Goal: Task Accomplishment & Management: Use online tool/utility

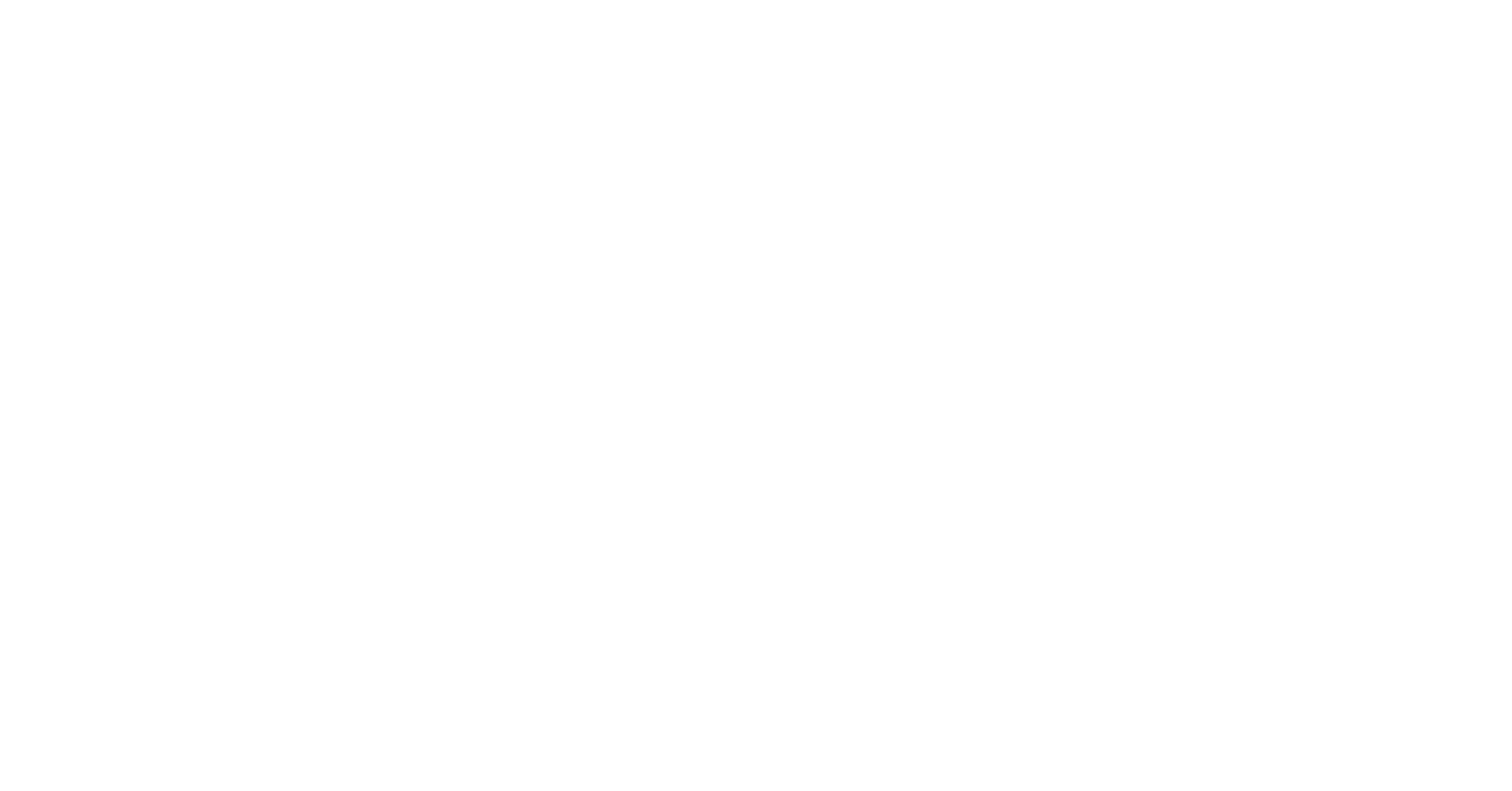
click at [460, 0] on html at bounding box center [756, 0] width 1512 height 0
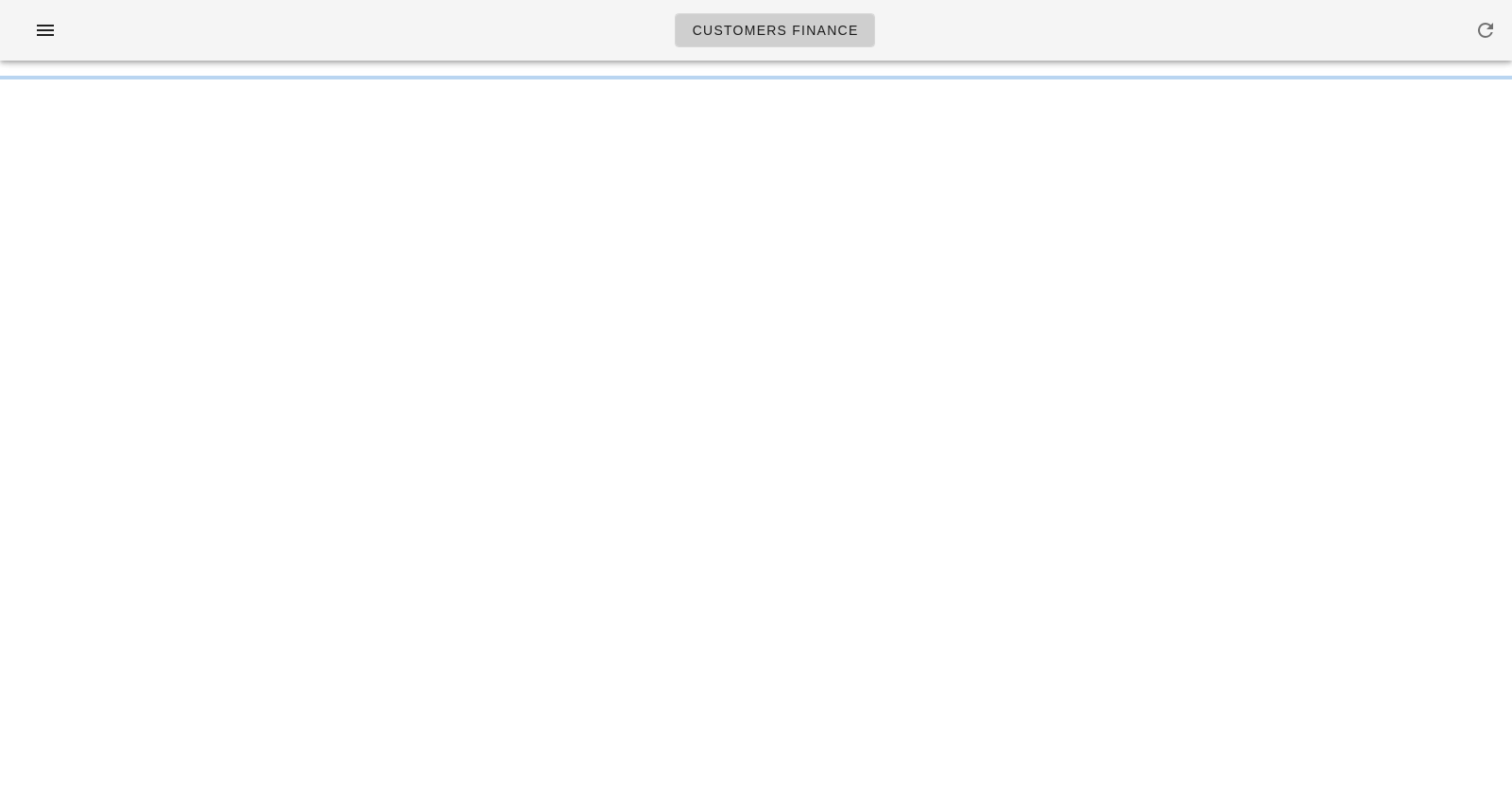
click at [475, 38] on div "Customers Finance" at bounding box center [756, 30] width 1512 height 60
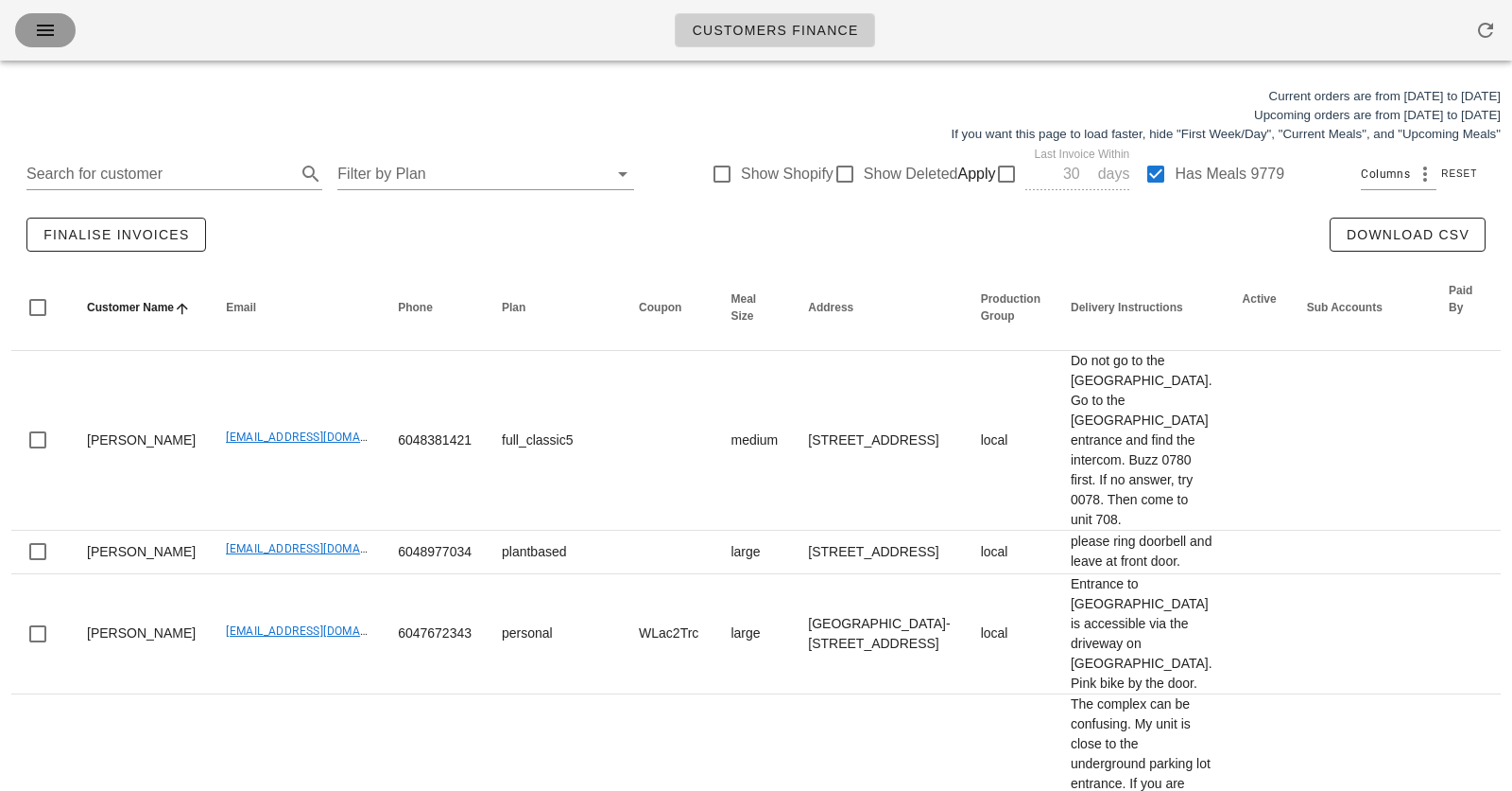
click at [54, 34] on icon "button" at bounding box center [45, 29] width 22 height 22
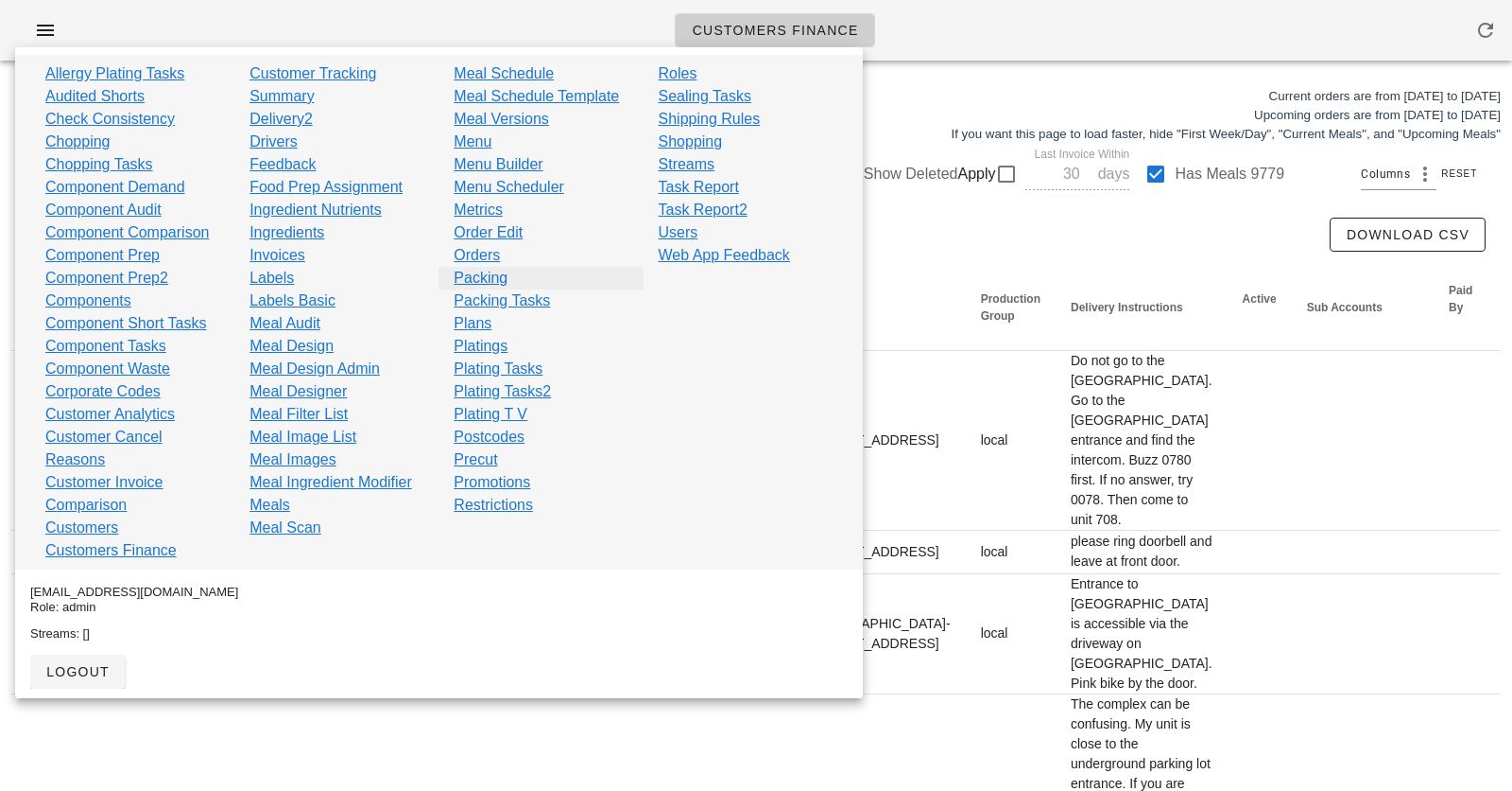
click at [496, 277] on link "Packing" at bounding box center [480, 278] width 54 height 22
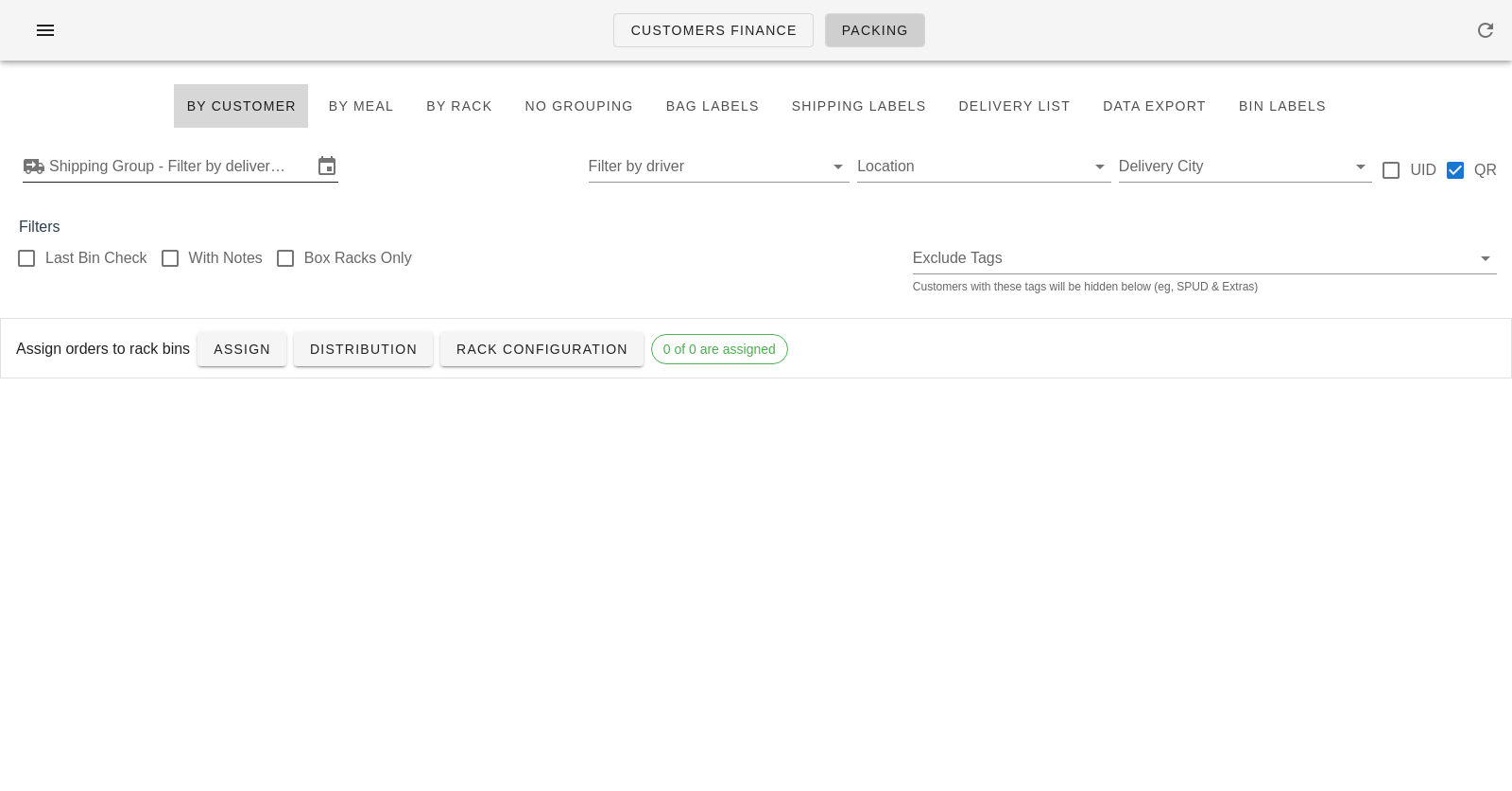
click at [239, 167] on input "Shipping Group - Filter by delivery logistics" at bounding box center [180, 166] width 263 height 30
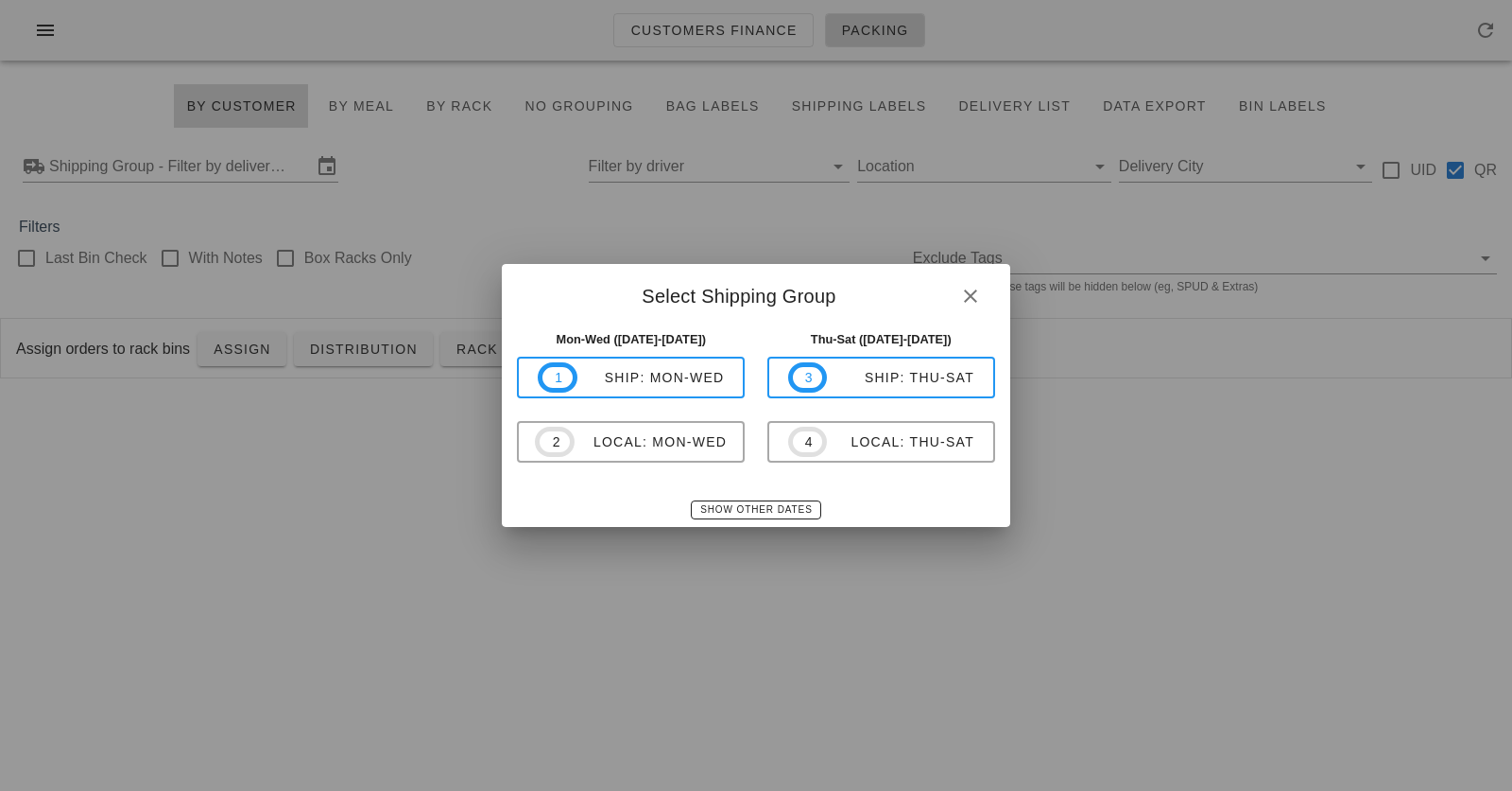
click at [742, 295] on div "Select Shipping Group" at bounding box center [755, 293] width 507 height 58
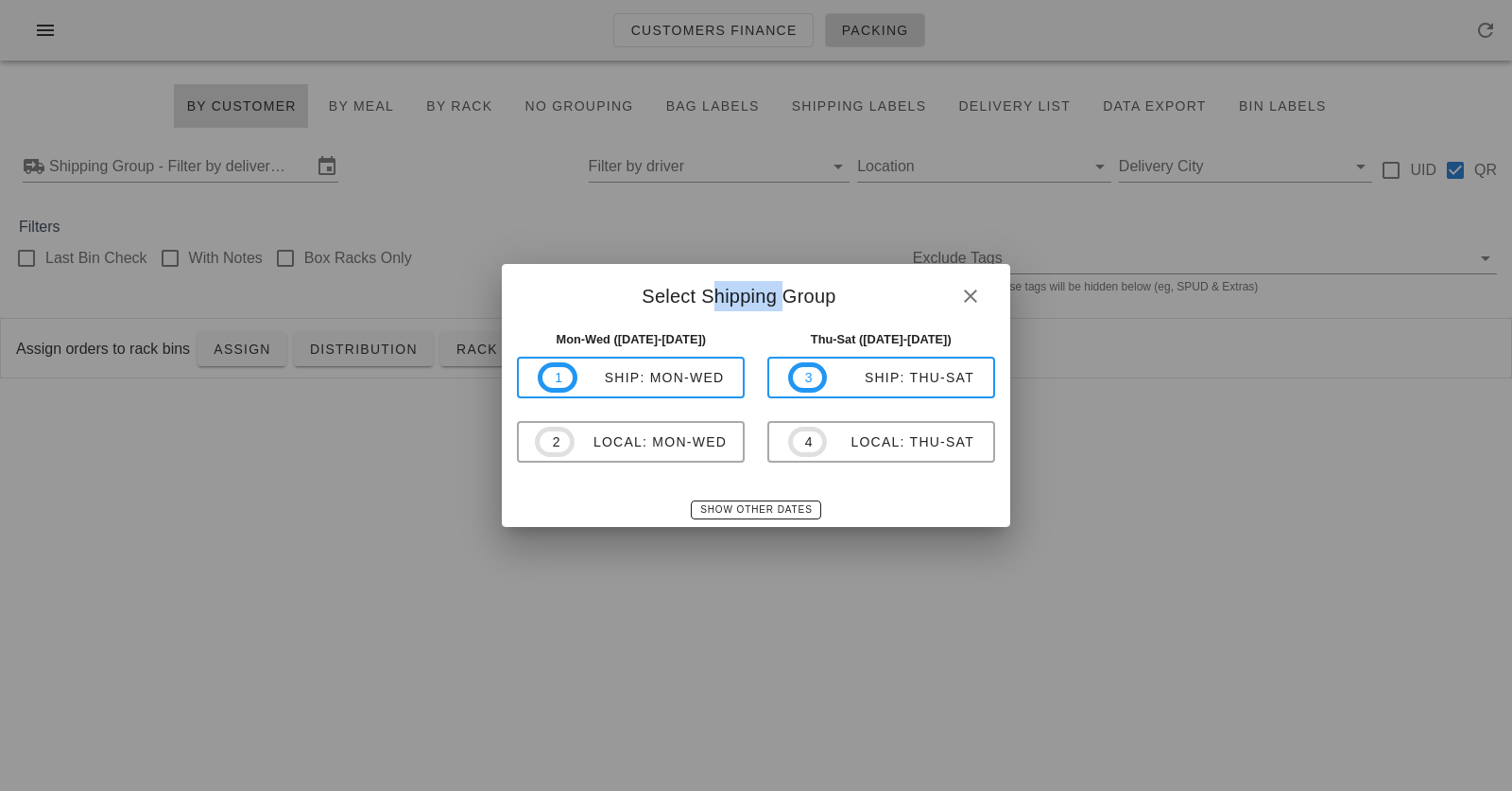
click at [742, 295] on div "Select Shipping Group" at bounding box center [755, 293] width 507 height 58
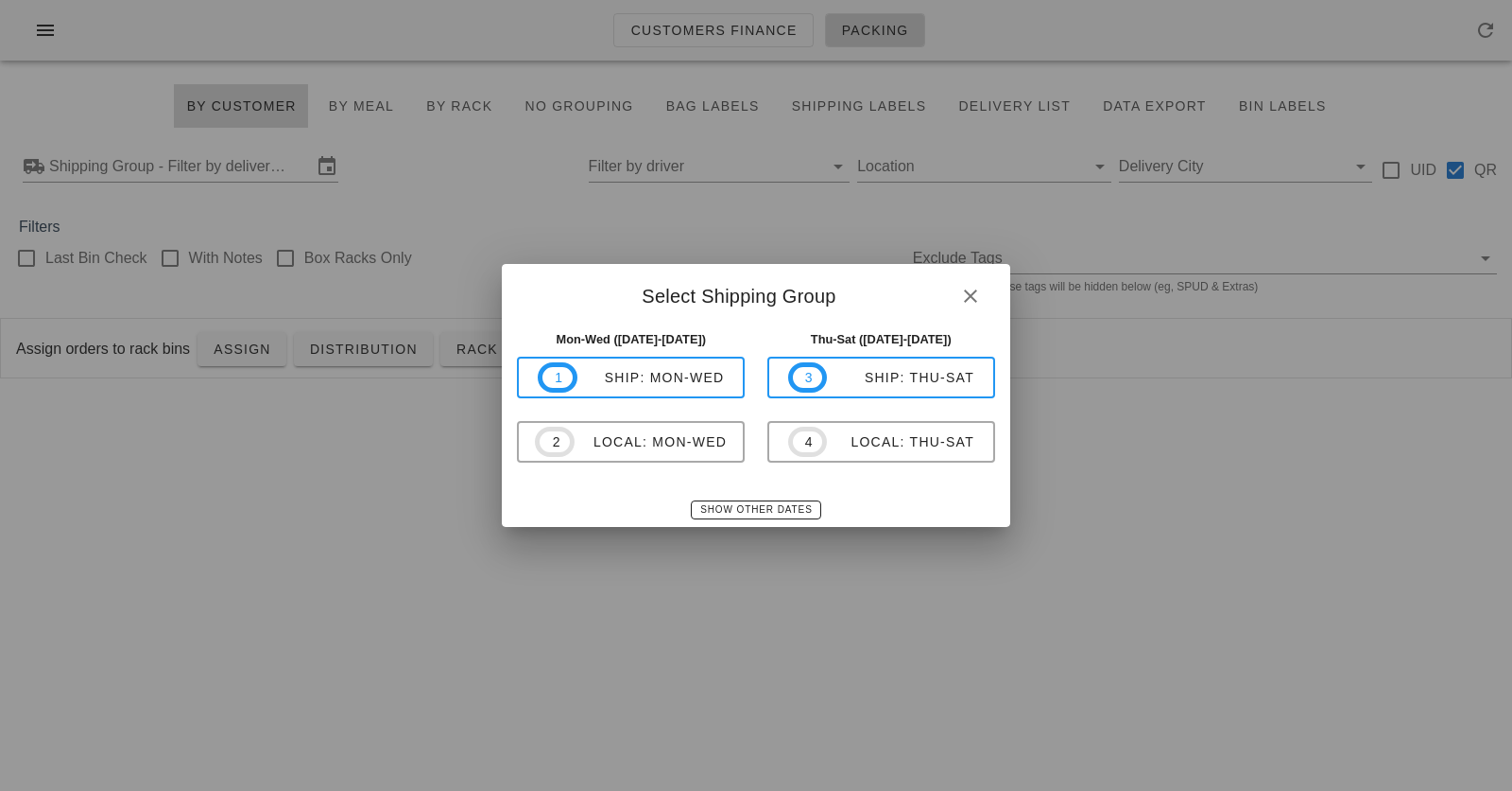
click at [683, 303] on div "Select Shipping Group" at bounding box center [755, 293] width 507 height 58
click at [695, 293] on div "Select Shipping Group" at bounding box center [755, 293] width 507 height 58
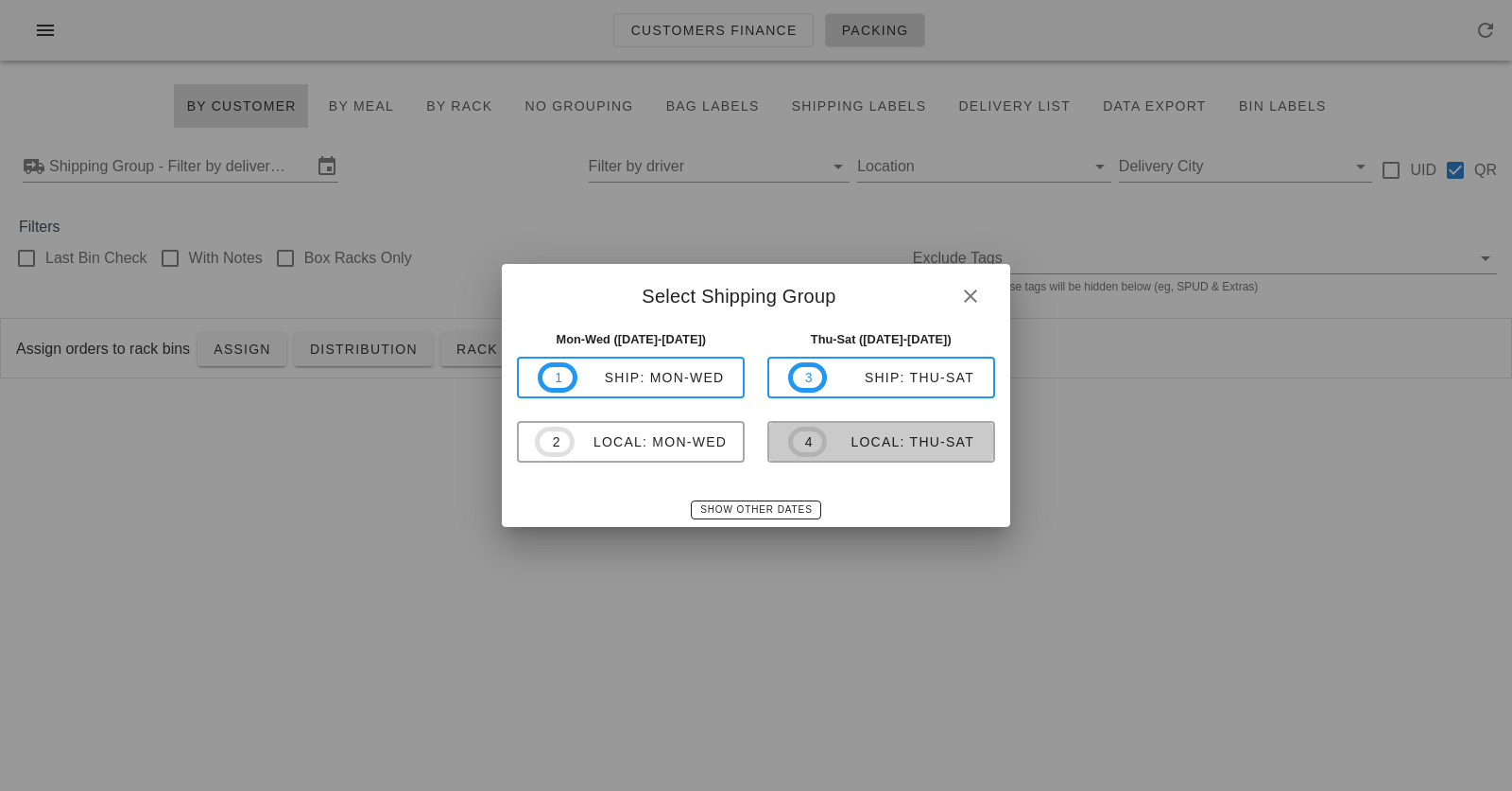
click at [830, 442] on div "local: Thu-Sat" at bounding box center [900, 442] width 147 height 16
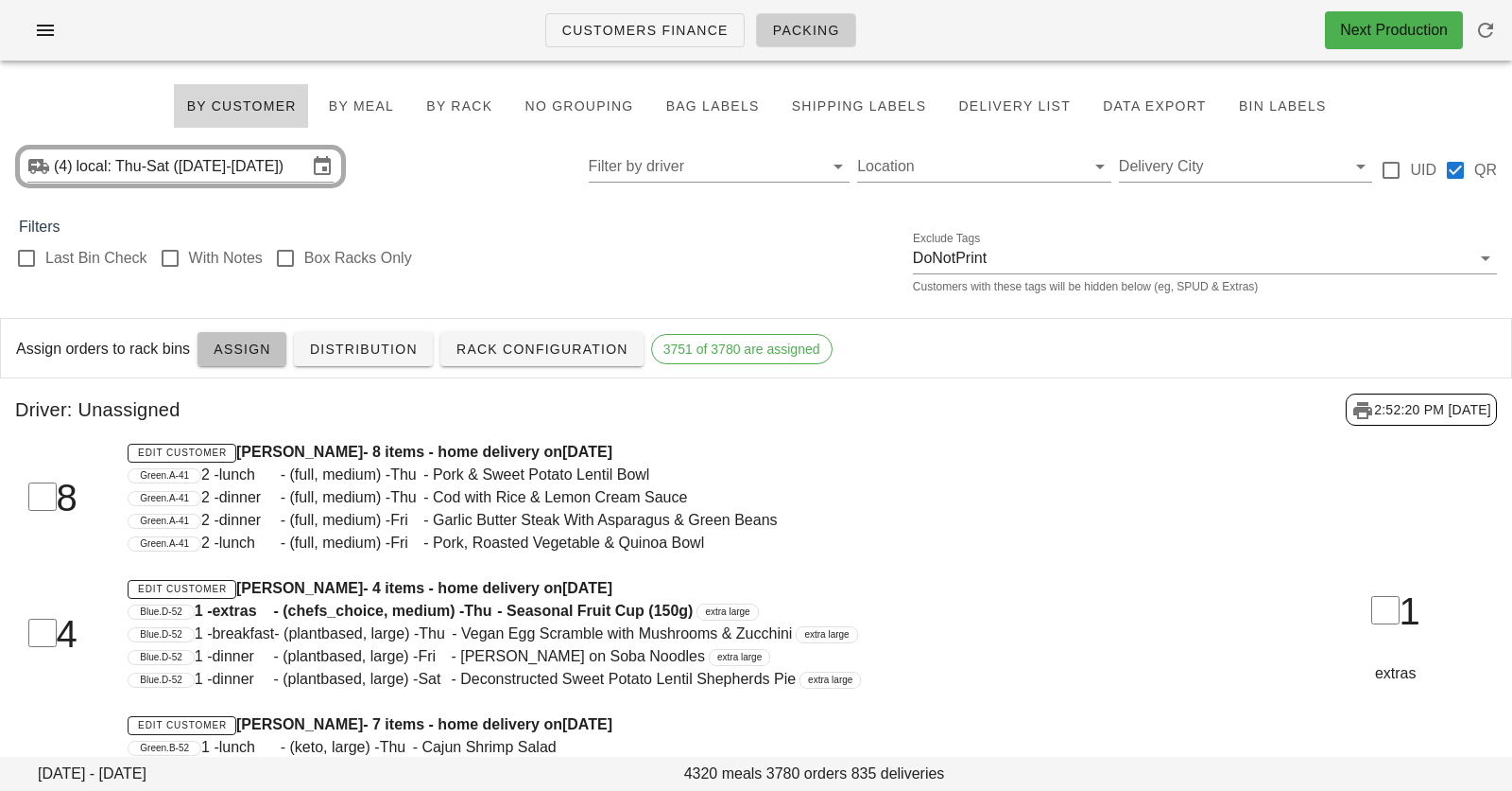
click at [255, 354] on span "Assign" at bounding box center [241, 349] width 58 height 16
click at [410, 167] on div "(4) local: Thu-Sat ([DATE]-[DATE]) Filter by driver Location Delivery City UID …" at bounding box center [756, 167] width 1512 height 60
click at [224, 354] on span "Assign" at bounding box center [241, 349] width 58 height 16
click at [689, 344] on span "3754 of 3780 are assigned" at bounding box center [741, 349] width 157 height 28
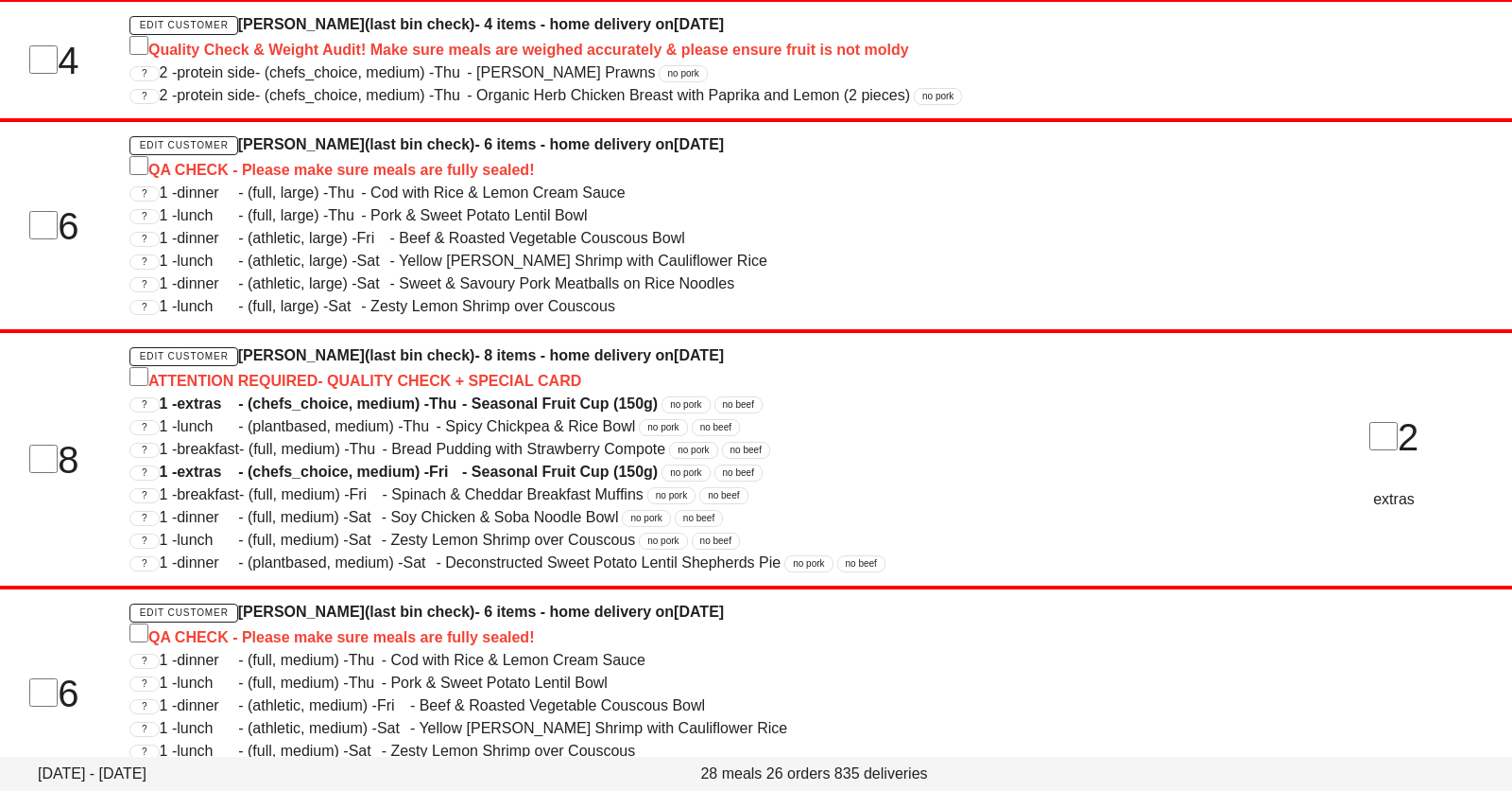
scroll to position [432, 0]
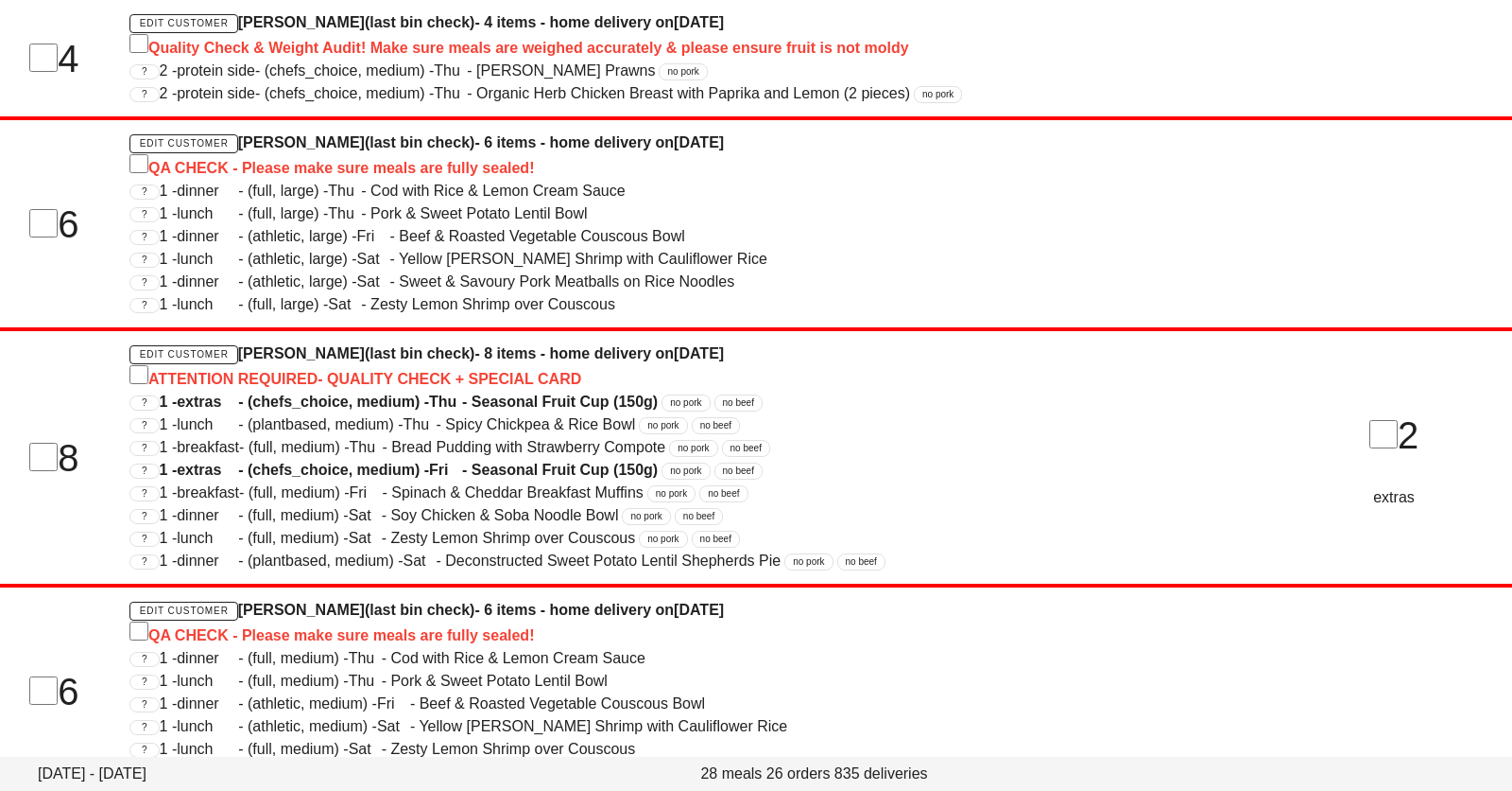
click at [724, 26] on span "[DATE]" at bounding box center [698, 22] width 50 height 17
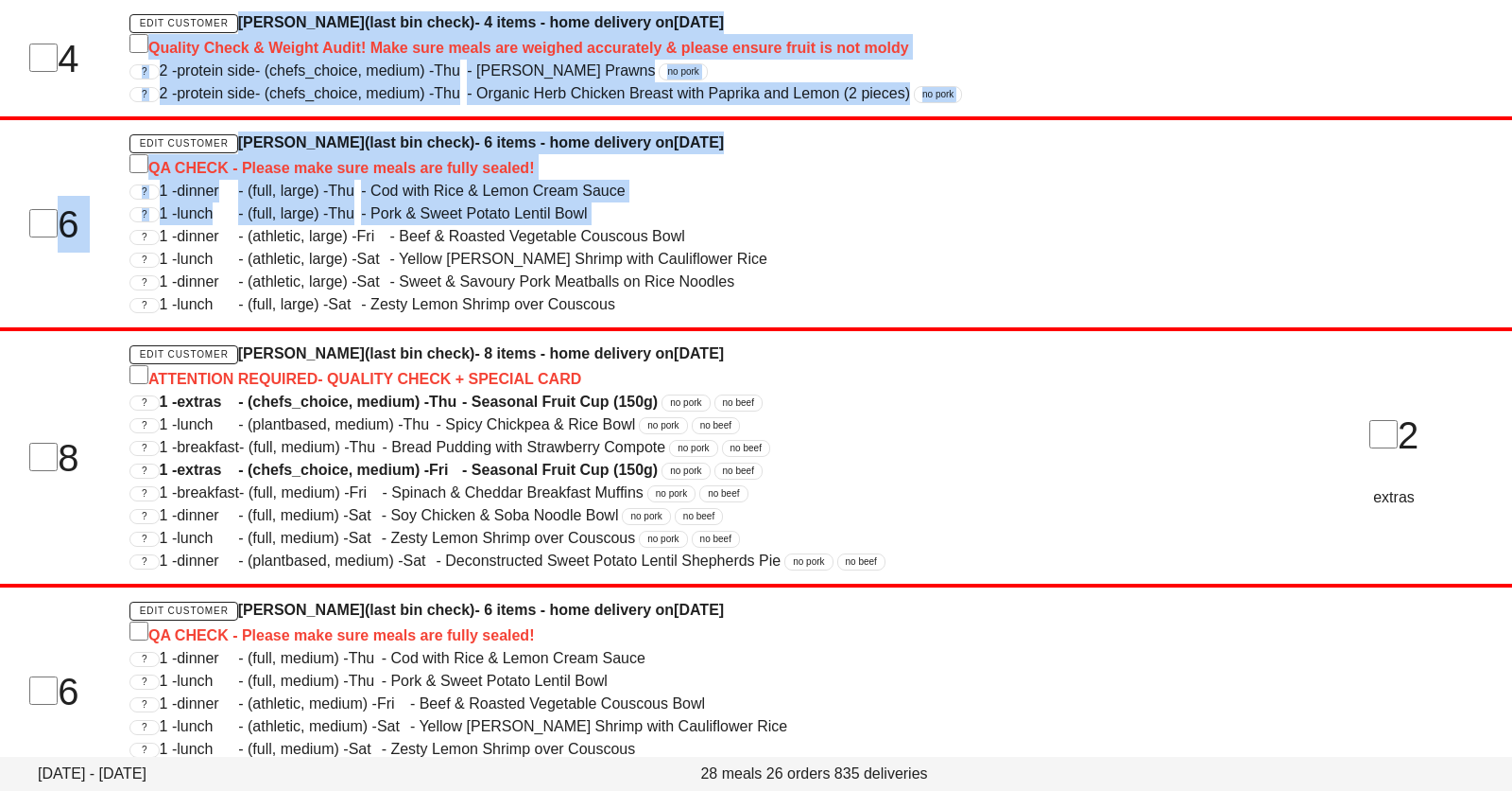
drag, startPoint x: 792, startPoint y: 26, endPoint x: 792, endPoint y: 201, distance: 175.0
click at [792, 201] on div "Driver: Unassigned 3:02:39 PM 10/12/2025 4 Edit Customer Benyamin Aghshahi (las…" at bounding box center [756, 455] width 1512 height 1015
click at [792, 203] on div "? 1 - lunch - (full, large) - Thu - Pork & Sweet Potato Lentil Bowl" at bounding box center [692, 213] width 1125 height 22
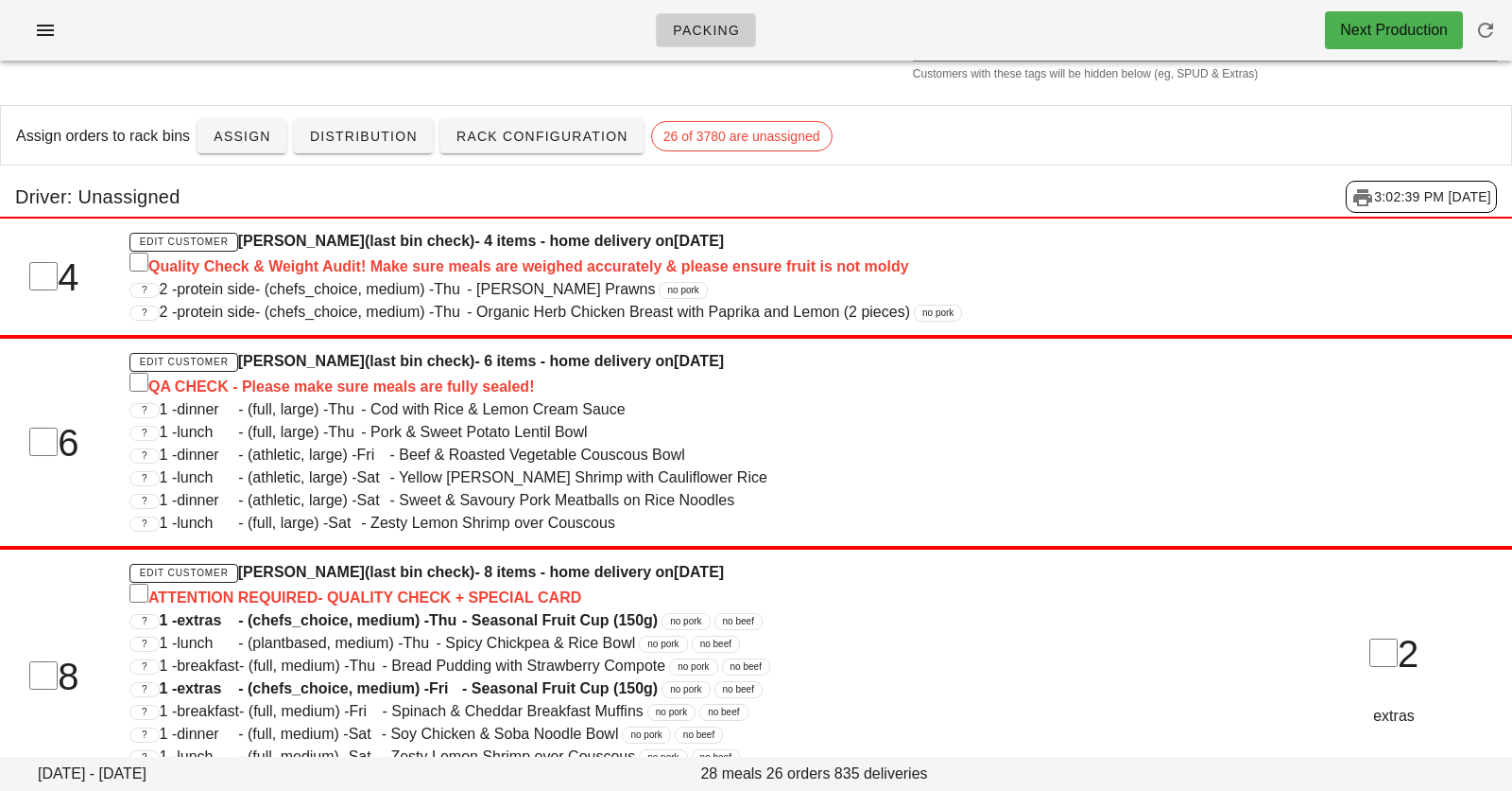
drag, startPoint x: 548, startPoint y: 211, endPoint x: 548, endPoint y: 798, distance: 587.0
click at [548, 790] on html "Packing Next Production Thursday October 16 - Saturday October 18 28 meals 26 o…" at bounding box center [756, 493] width 1512 height 1412
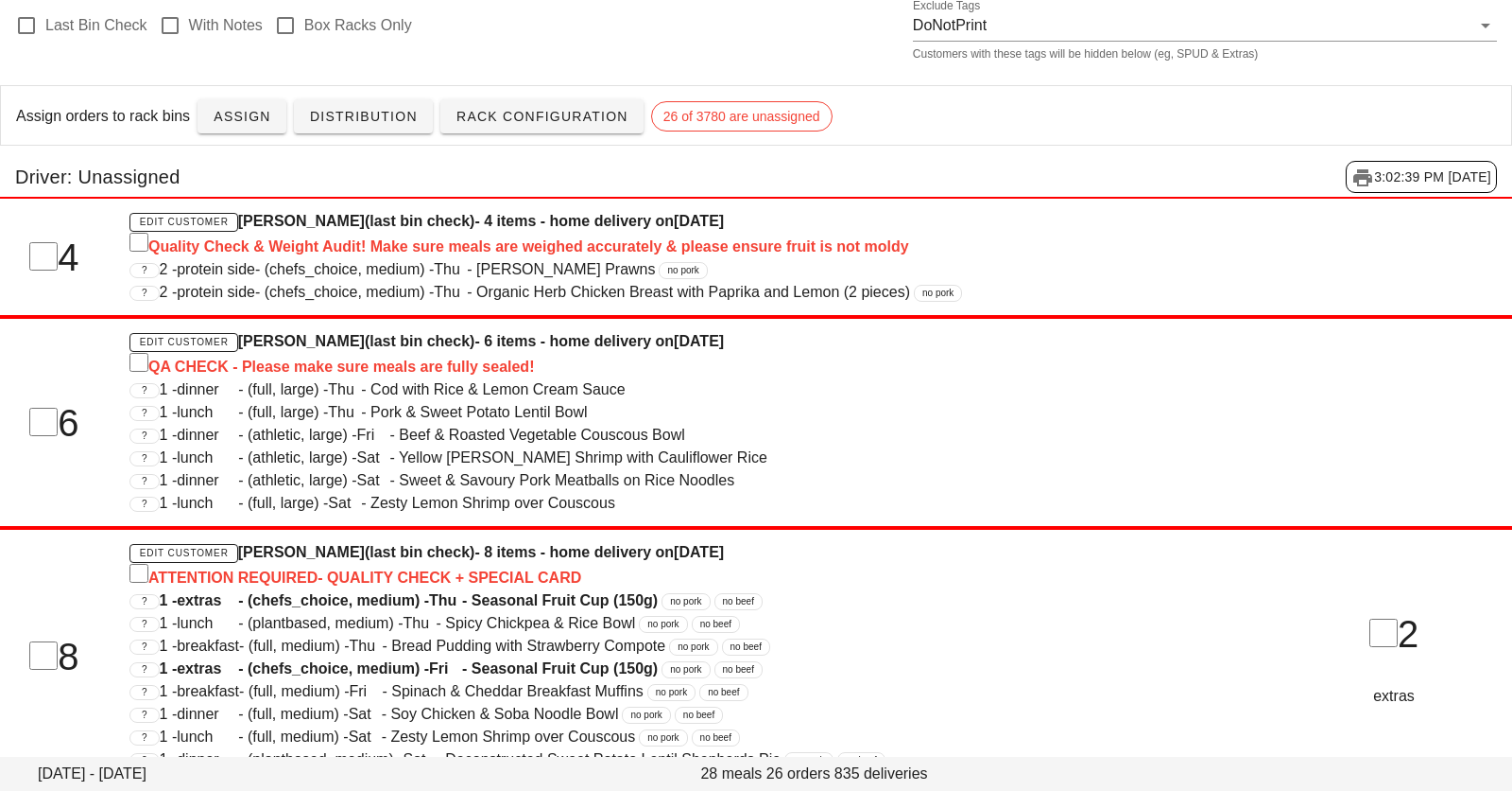
click at [547, 404] on span "1 - lunch - (full, large) - Thu - Pork & Sweet Potato Lentil Bowl" at bounding box center [374, 412] width 428 height 17
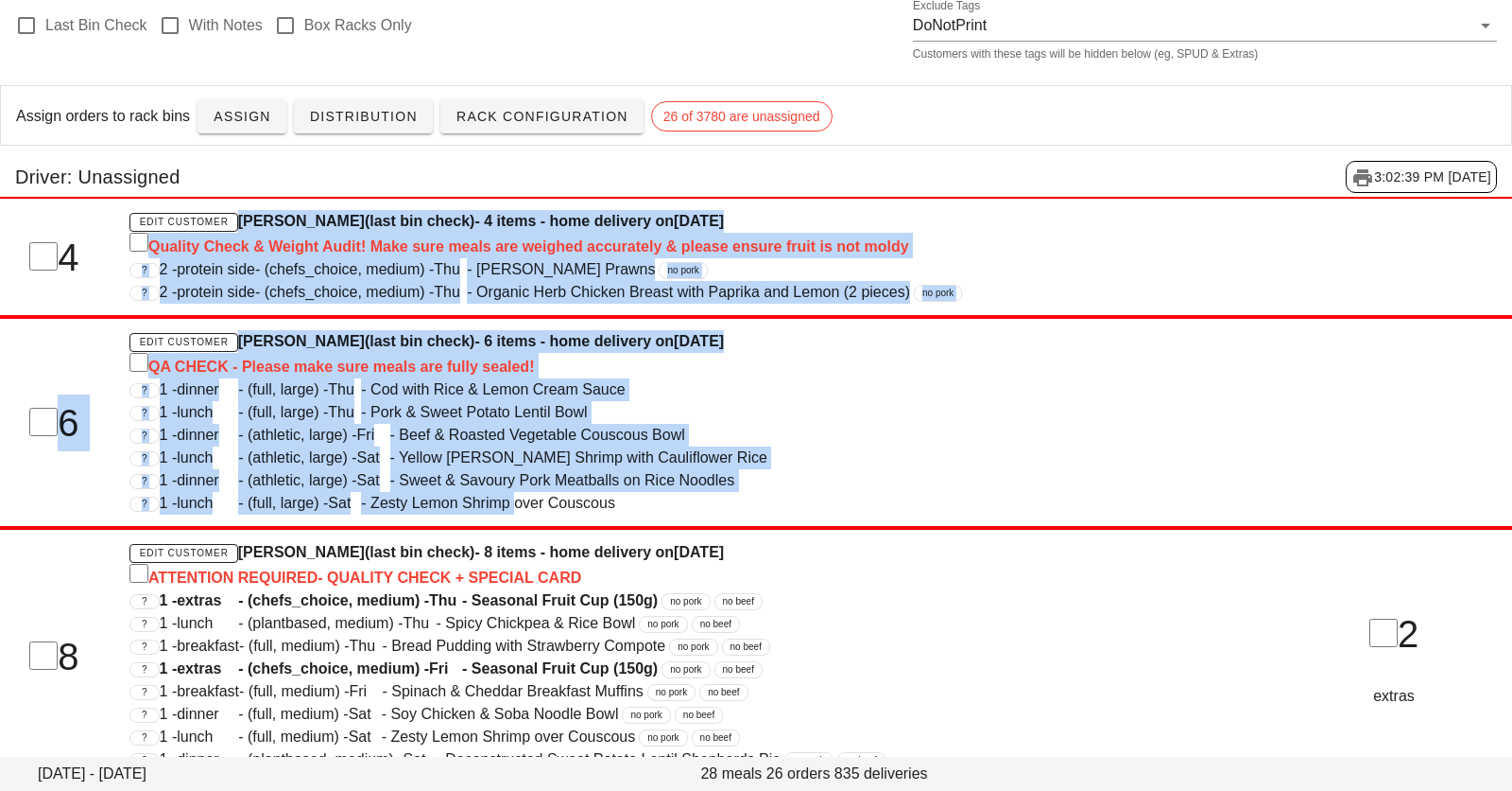
drag, startPoint x: 522, startPoint y: 494, endPoint x: 522, endPoint y: 148, distance: 346.0
click at [522, 148] on div "Driver: Unassigned 3:02:39 PM 10/12/2025 4 Edit Customer Benyamin Aghshahi (las…" at bounding box center [756, 653] width 1512 height 1015
click at [522, 148] on div "Driver: Unassigned 3:02:39 PM 10/12/2025" at bounding box center [756, 176] width 1512 height 62
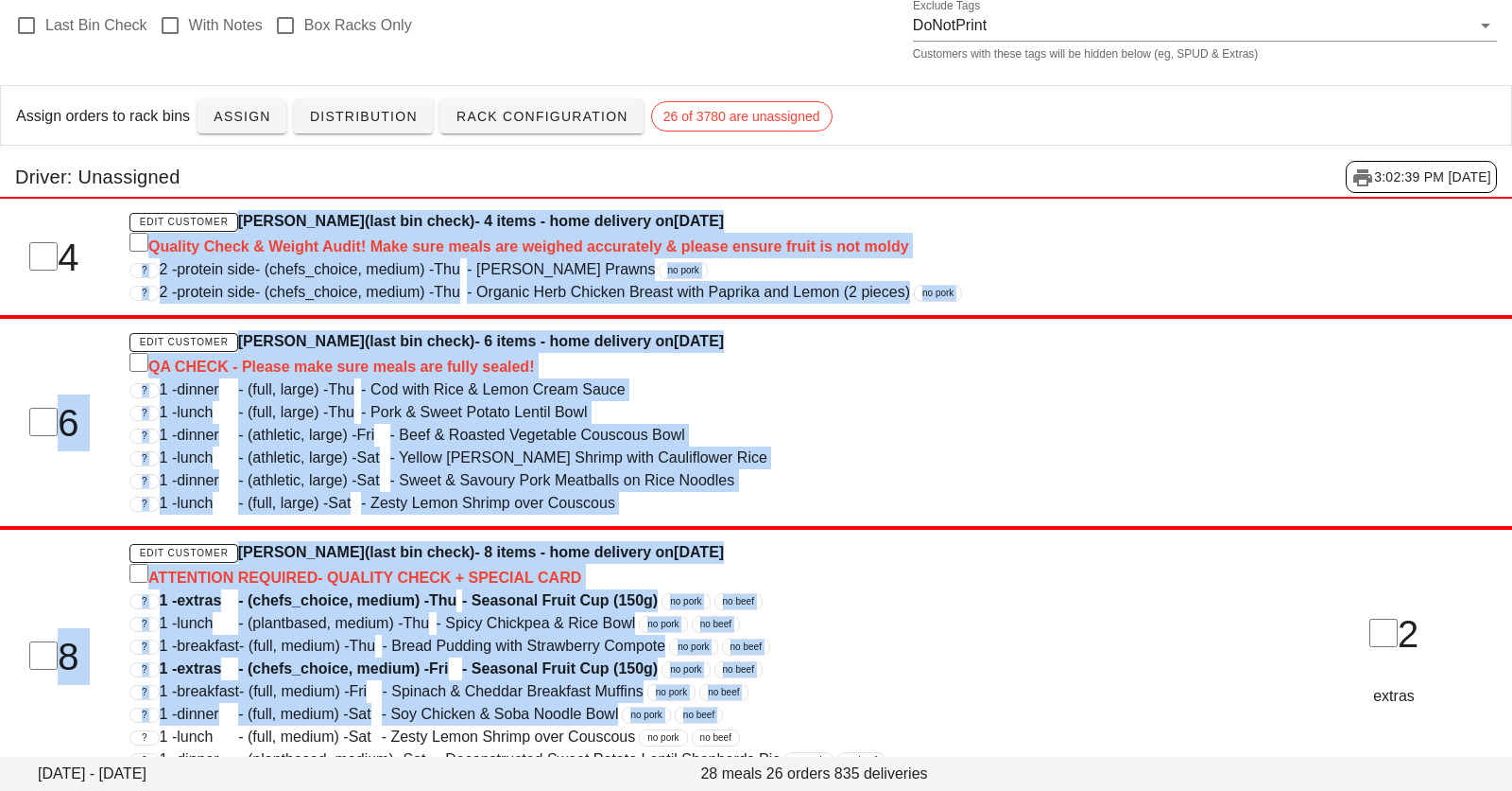
drag, startPoint x: 540, startPoint y: 200, endPoint x: 540, endPoint y: 803, distance: 603.0
click at [540, 790] on html "Packing Next Production Thursday October 16 - Saturday October 18 28 meals 26 o…" at bounding box center [756, 472] width 1512 height 1412
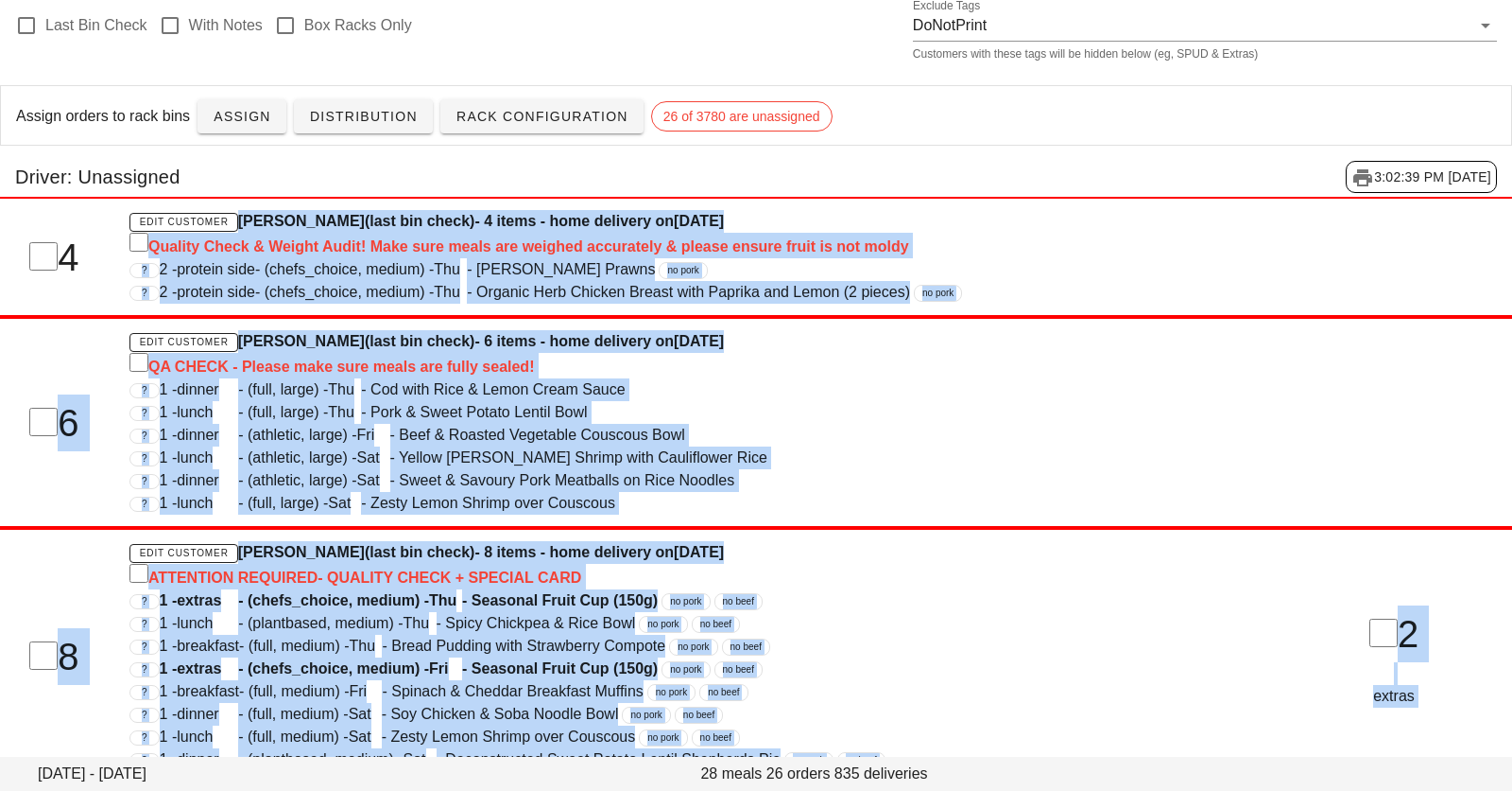
click at [545, 519] on div "Edit Customer Brennan Finley (last bin check) - 6 items - home delivery on Wedn…" at bounding box center [691, 422] width 1148 height 207
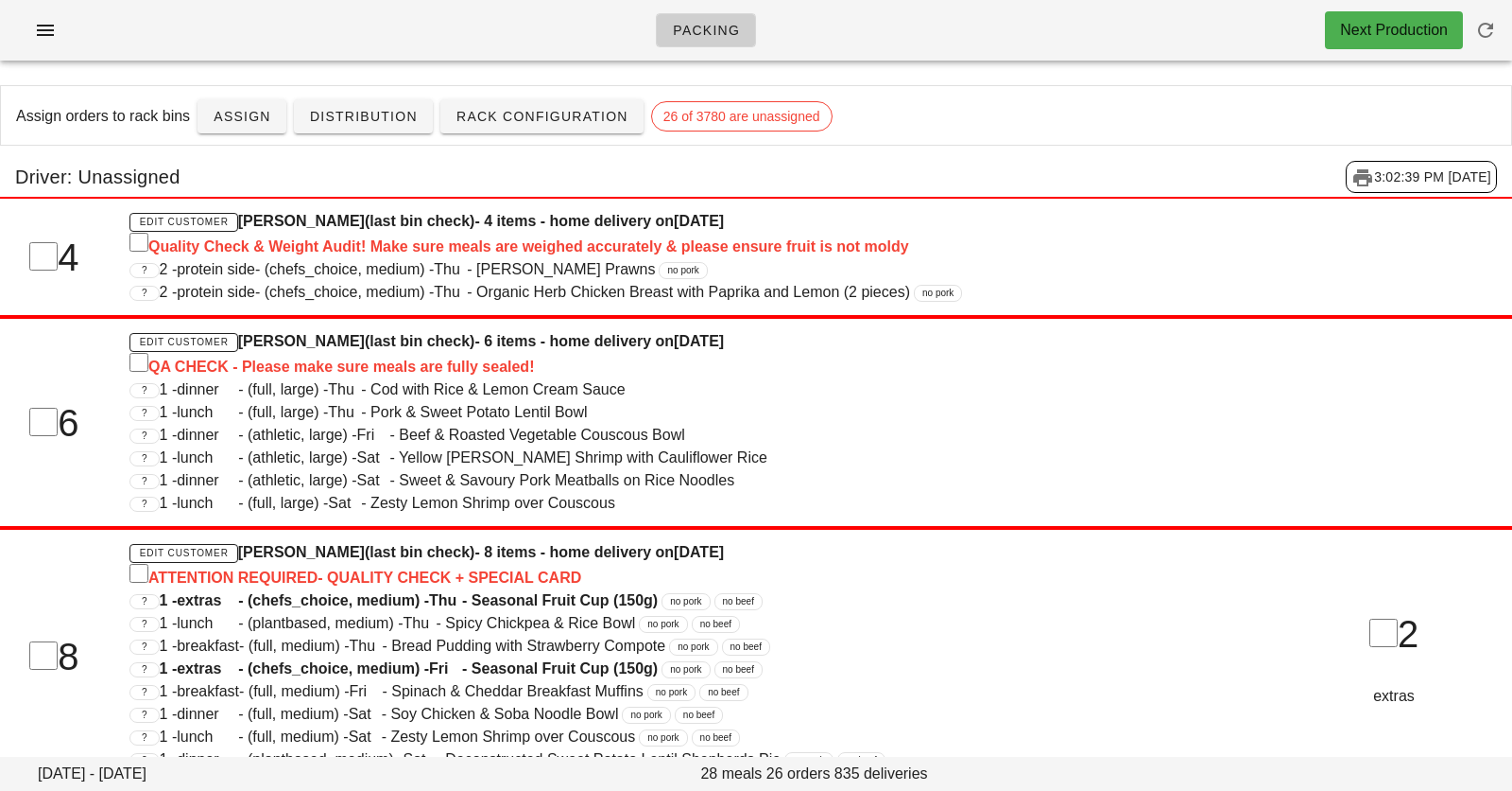
scroll to position [0, 0]
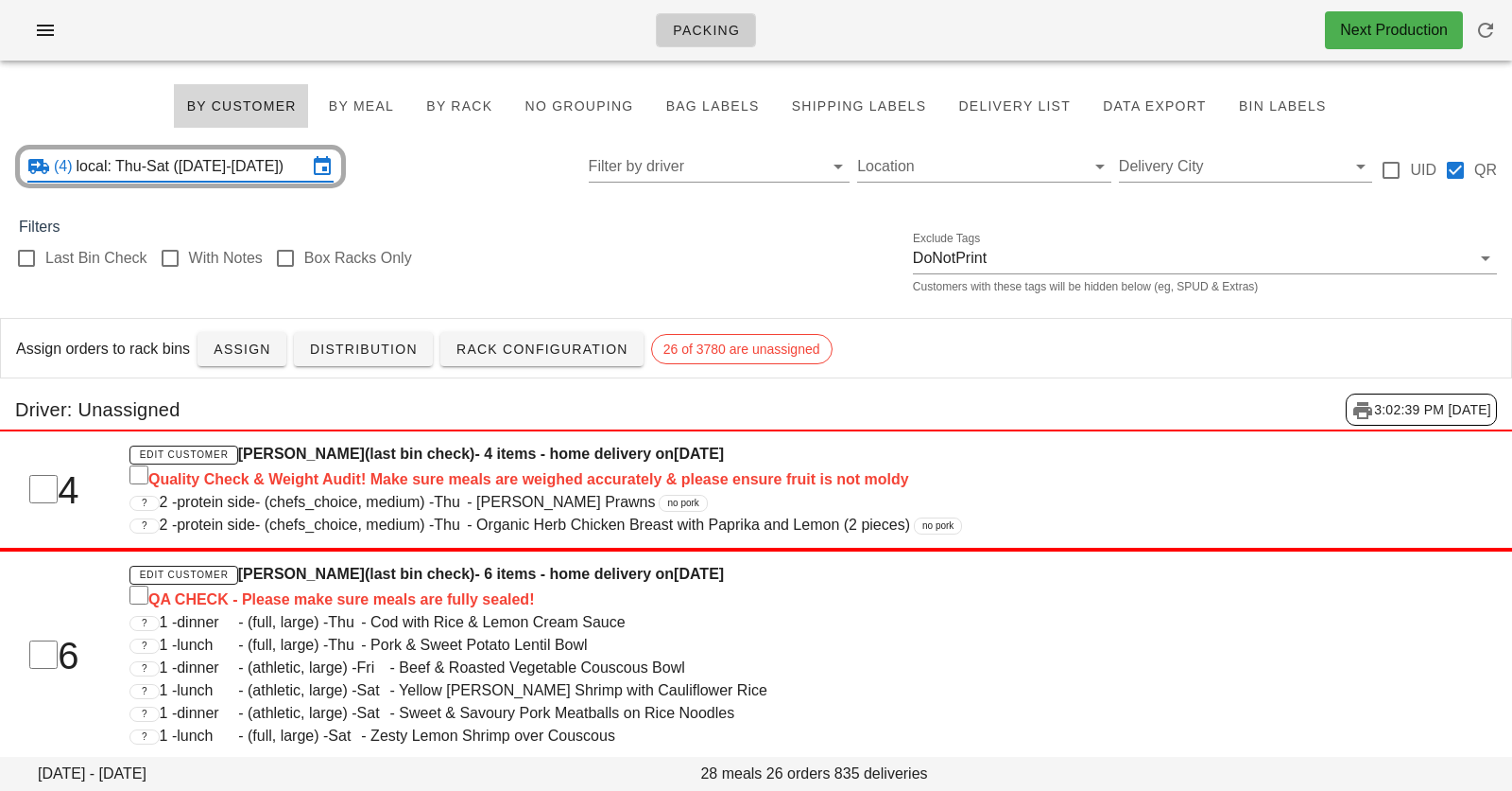
click at [236, 171] on input "local: Thu-Sat ([DATE]-[DATE])" at bounding box center [192, 166] width 231 height 30
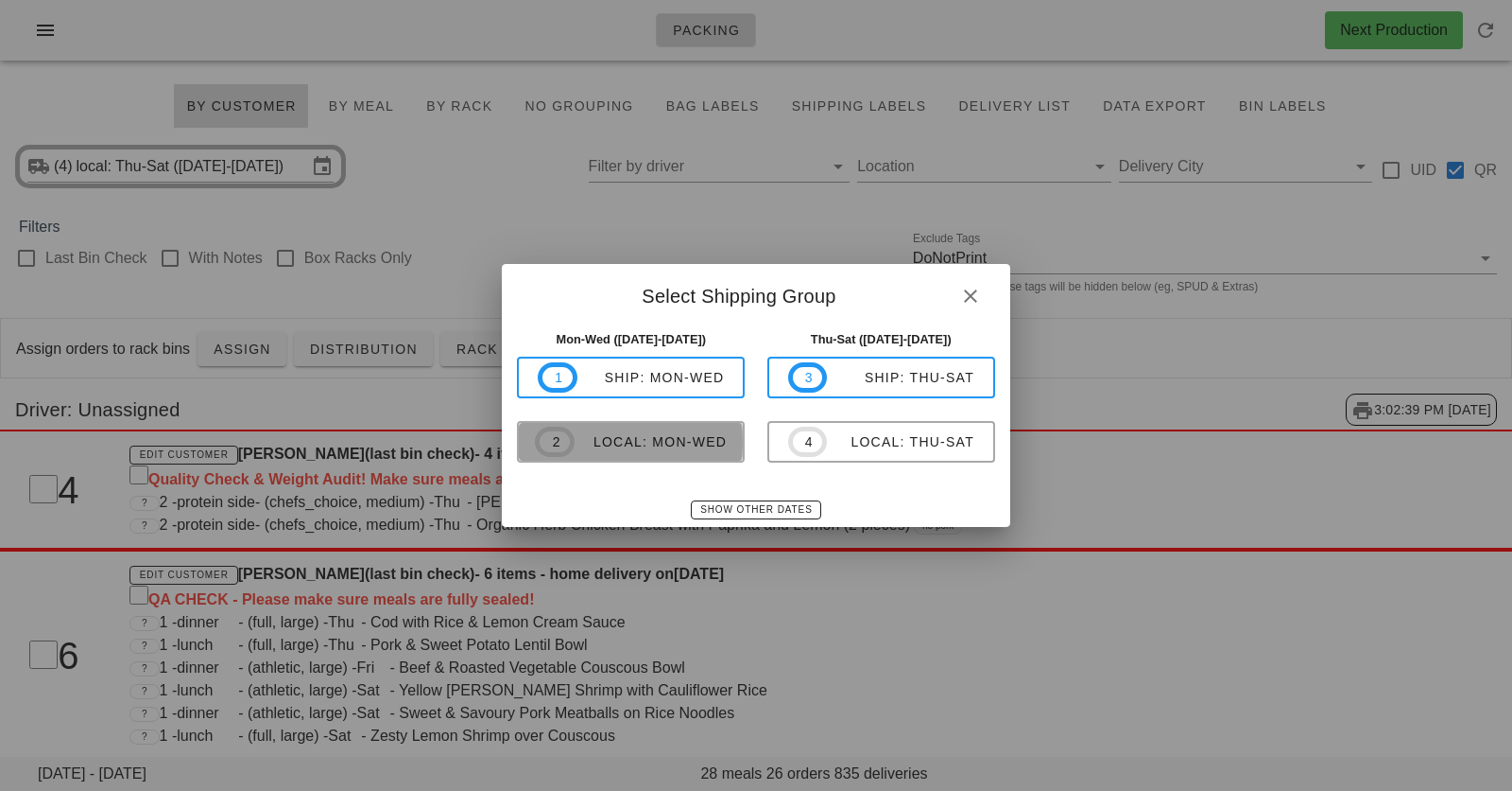
click at [656, 448] on div "local: Mon-Wed" at bounding box center [650, 442] width 152 height 16
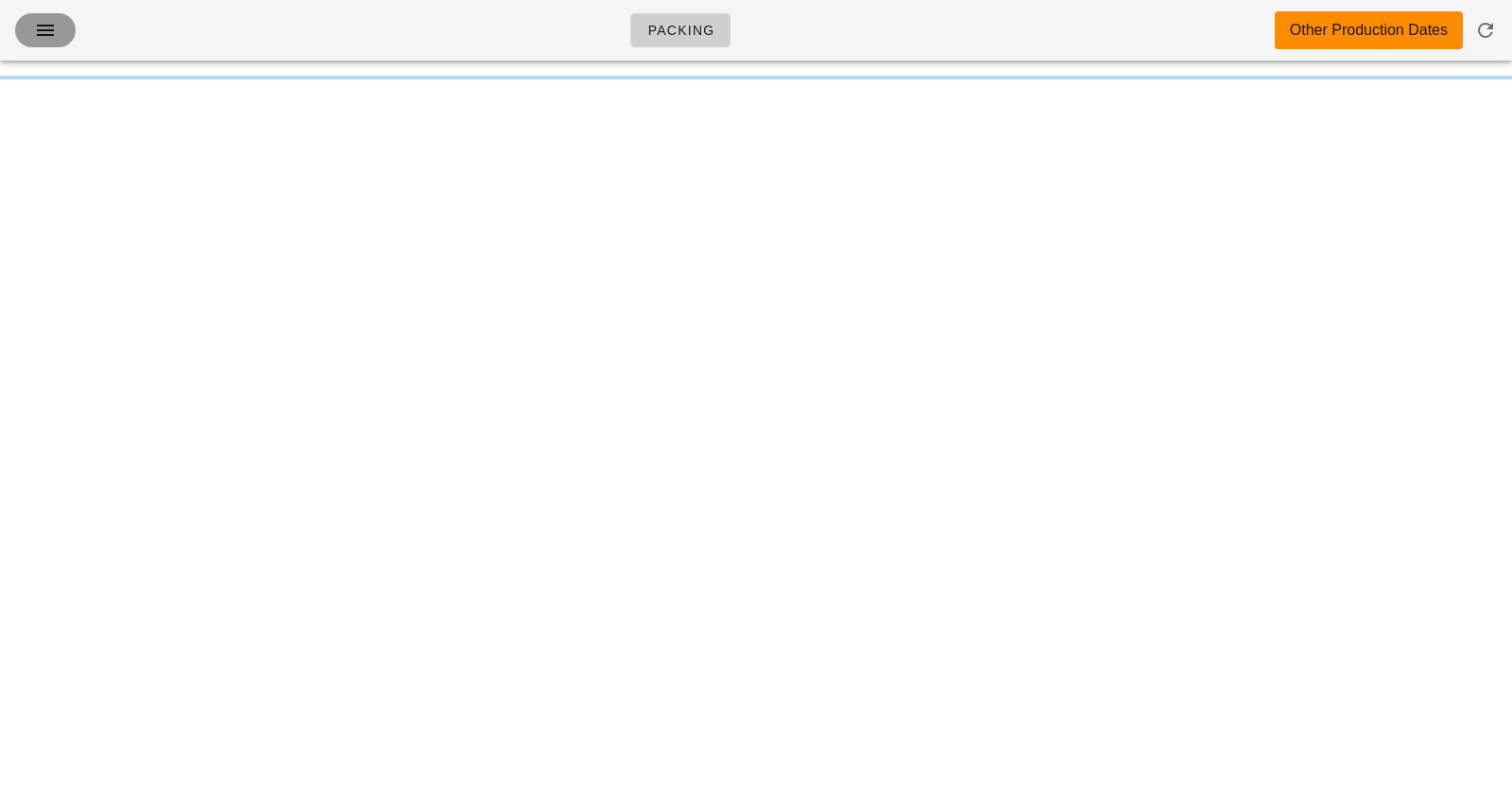
click at [43, 47] on button "button" at bounding box center [46, 30] width 60 height 34
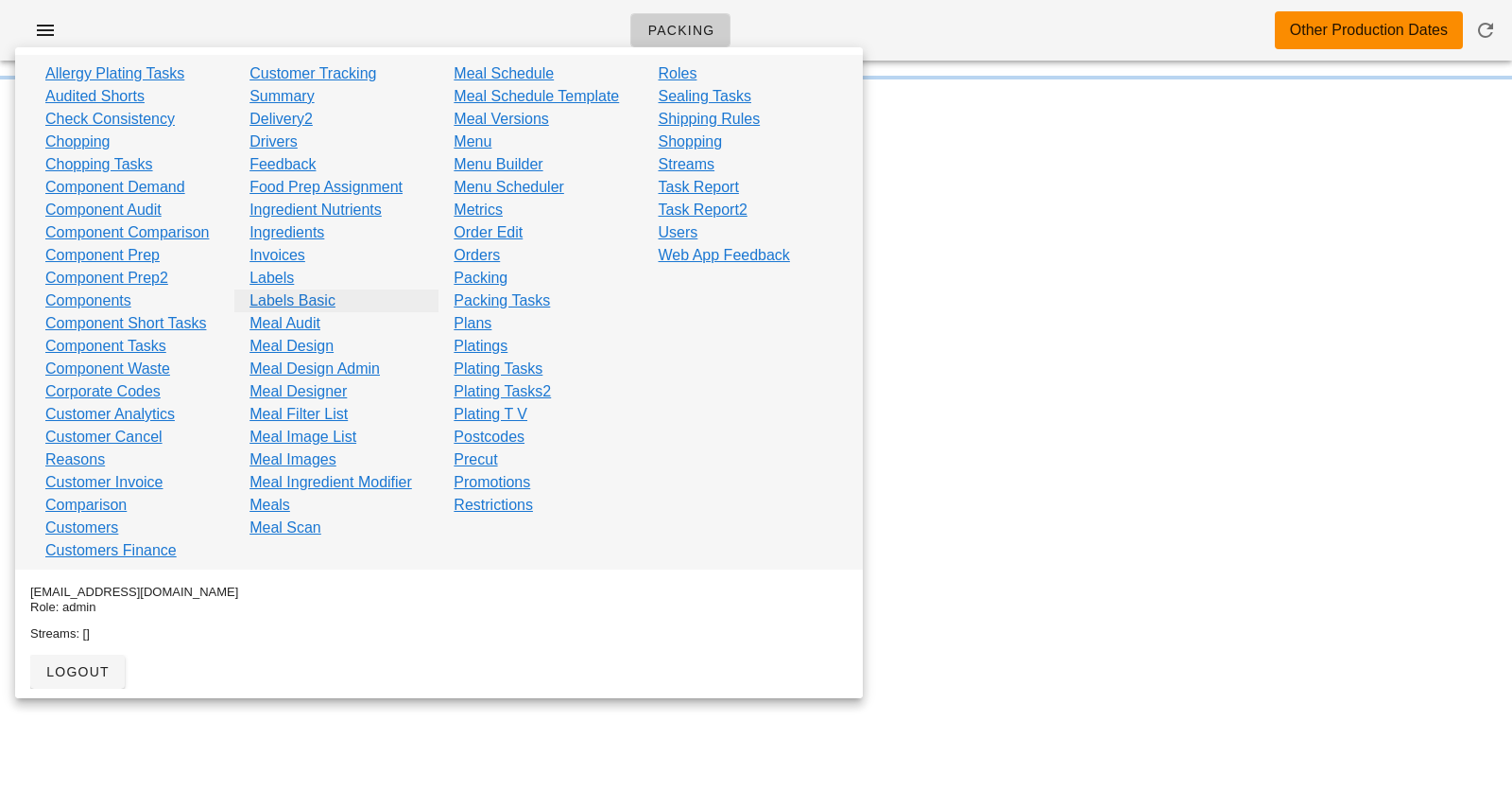
click at [299, 297] on link "Labels Basic" at bounding box center [292, 300] width 86 height 22
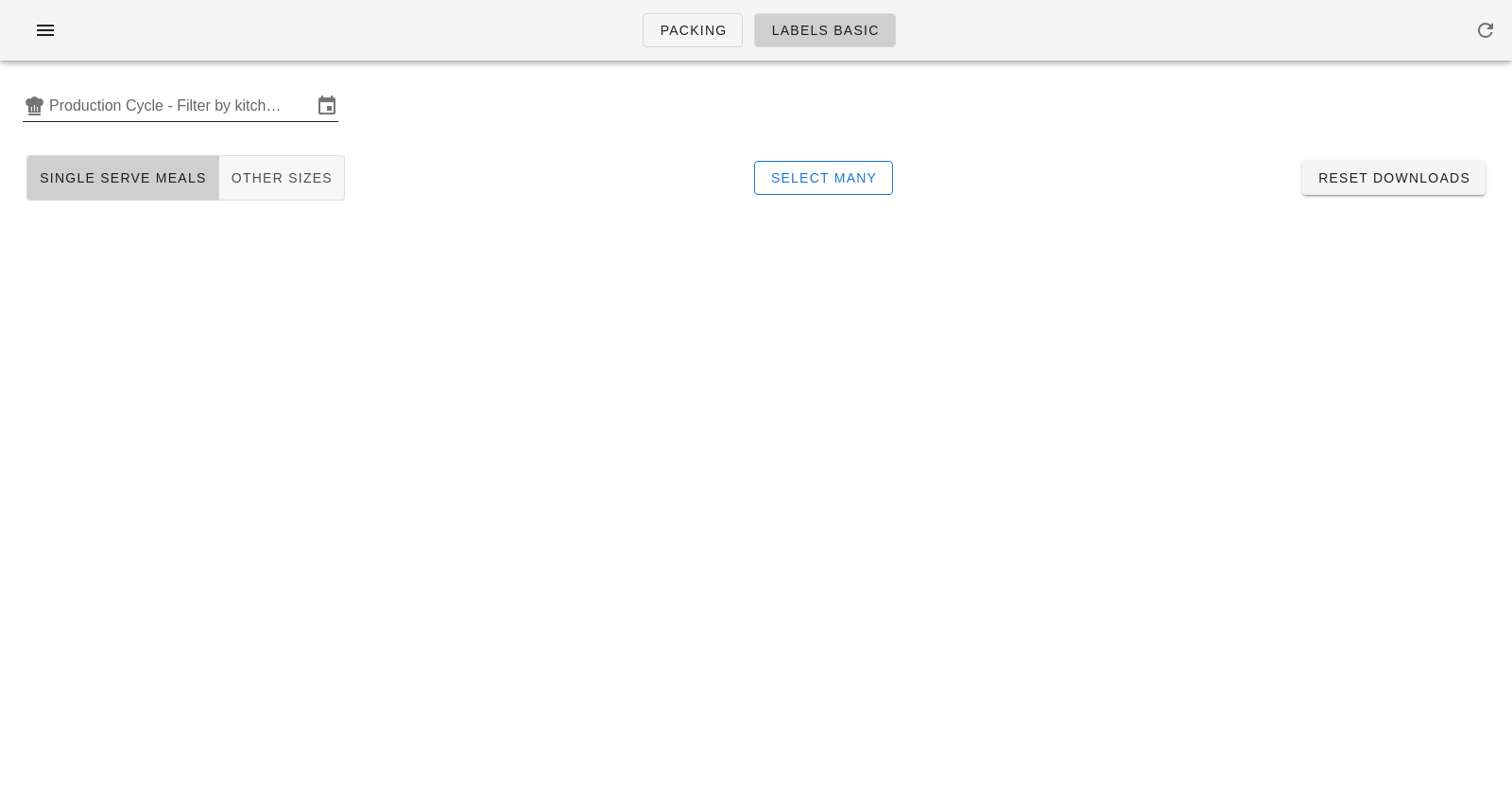
click at [158, 113] on input "Production Cycle - Filter by kitchen production schedules" at bounding box center [180, 105] width 263 height 30
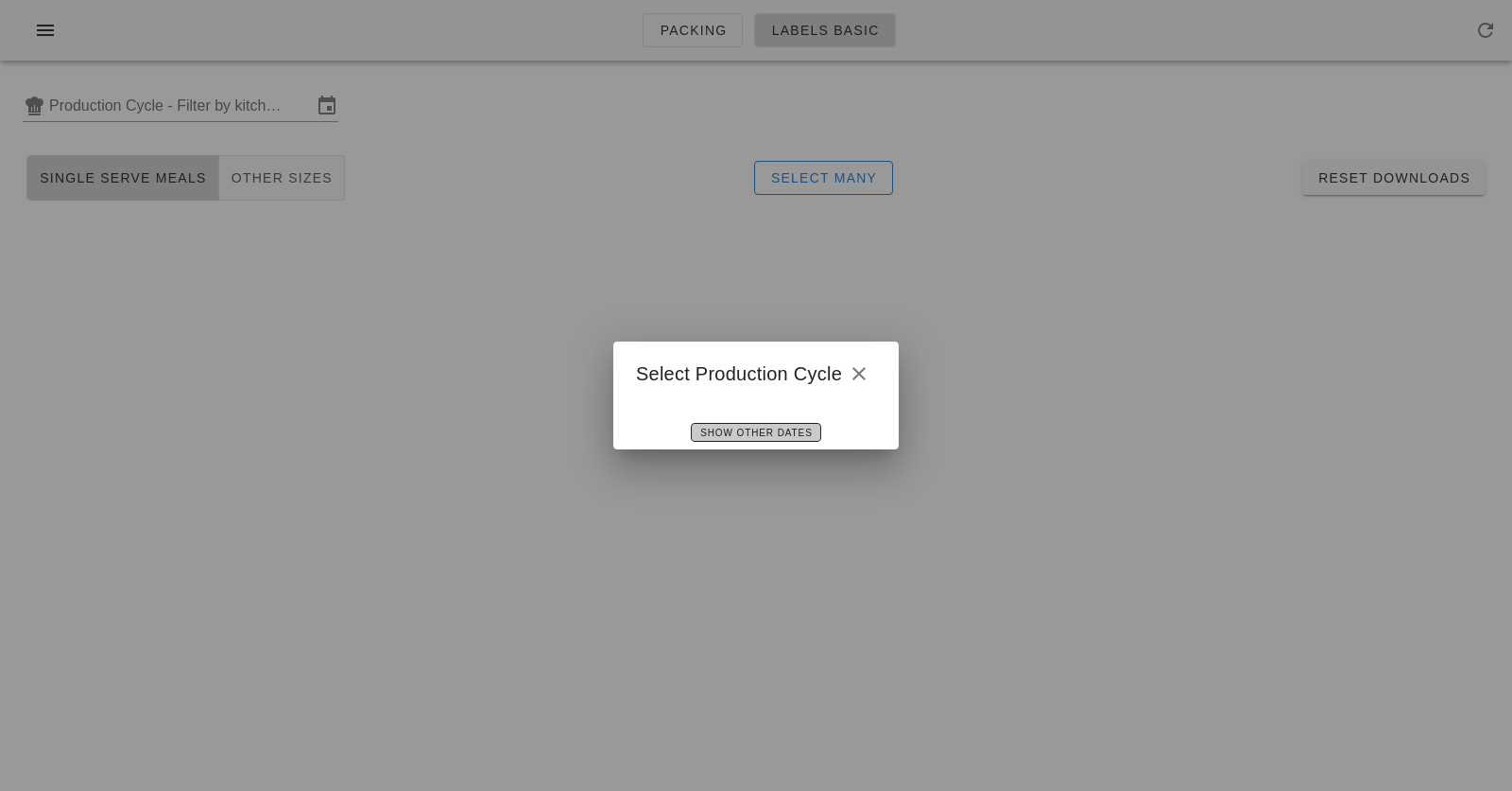
click at [748, 436] on span "Show Other Dates" at bounding box center [756, 433] width 113 height 11
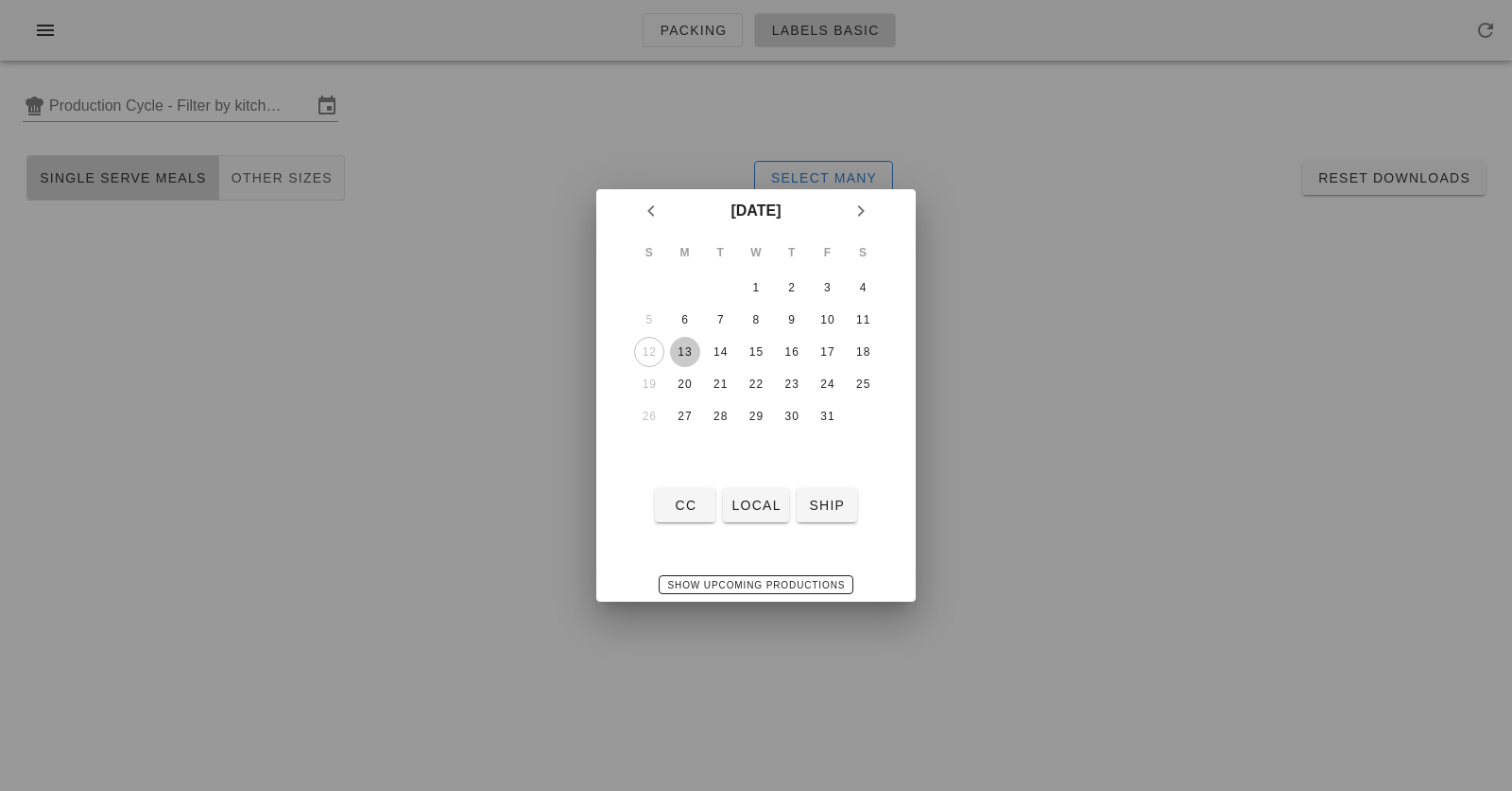
click at [682, 345] on div "13" at bounding box center [684, 352] width 30 height 14
click at [767, 510] on span "local" at bounding box center [755, 506] width 50 height 16
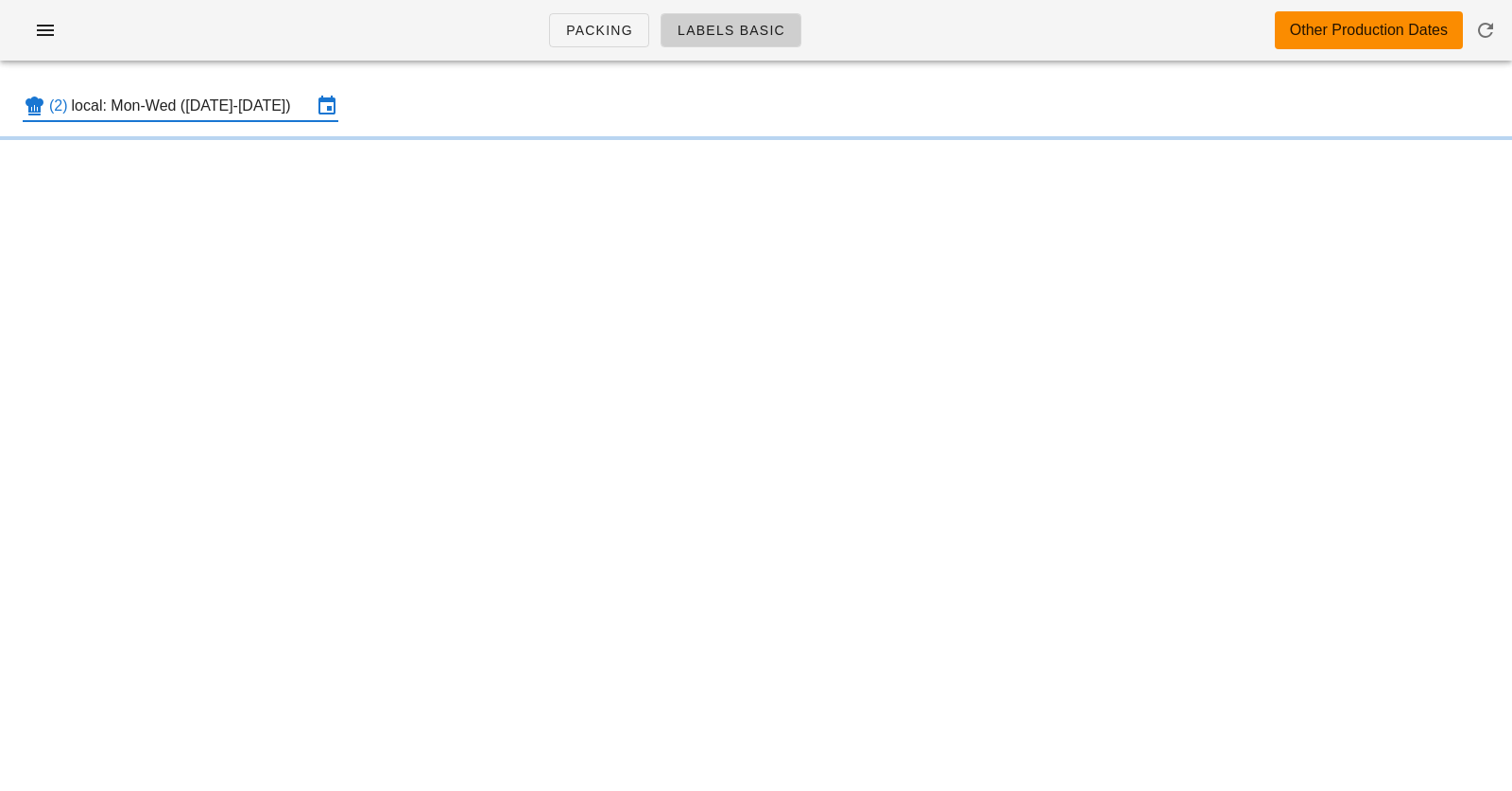
click at [215, 101] on input "local: Mon-Wed (Oct 13-Oct 15)" at bounding box center [192, 105] width 240 height 30
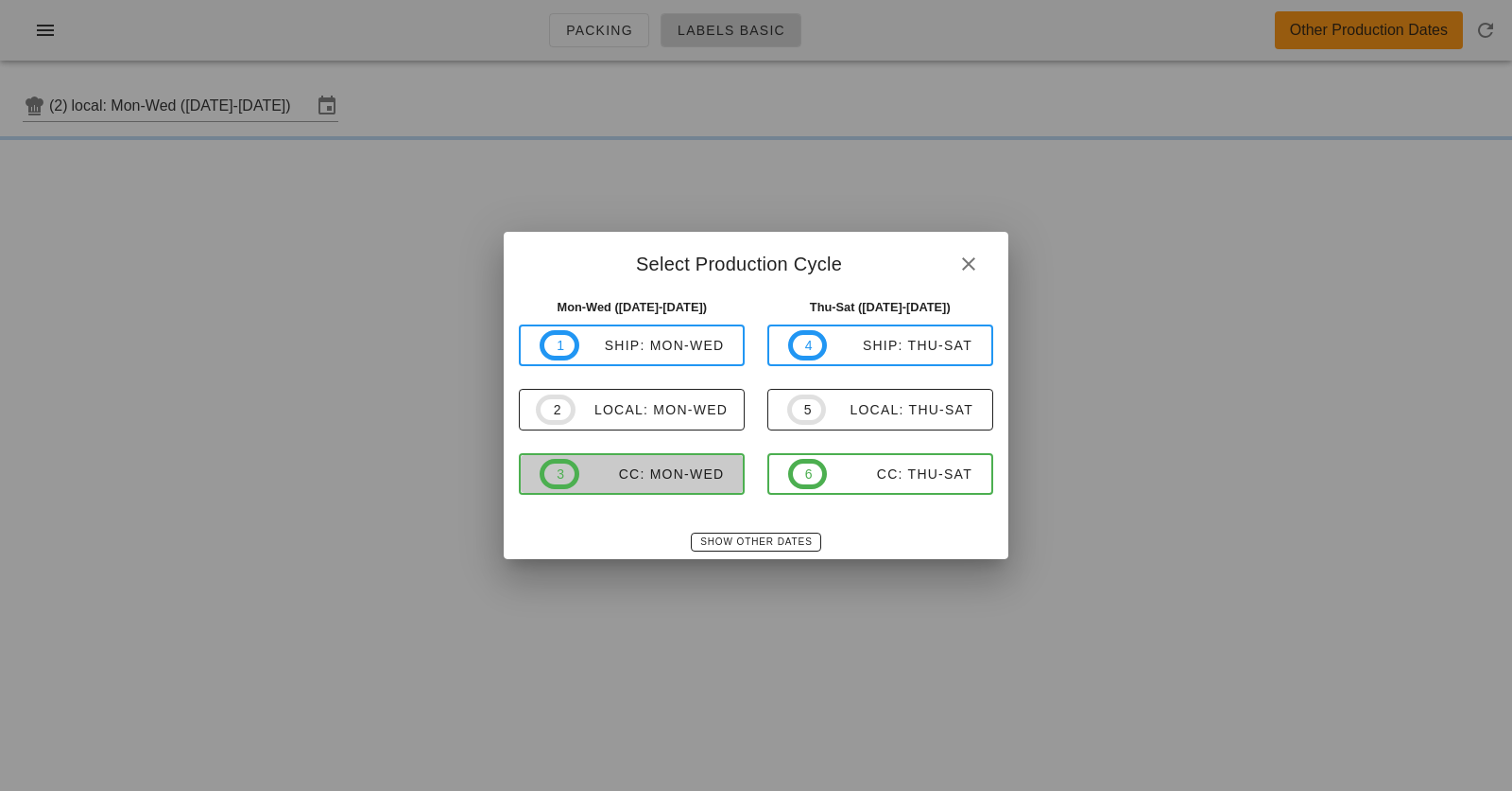
click at [625, 479] on div "CC: Mon-Wed" at bounding box center [651, 474] width 145 height 16
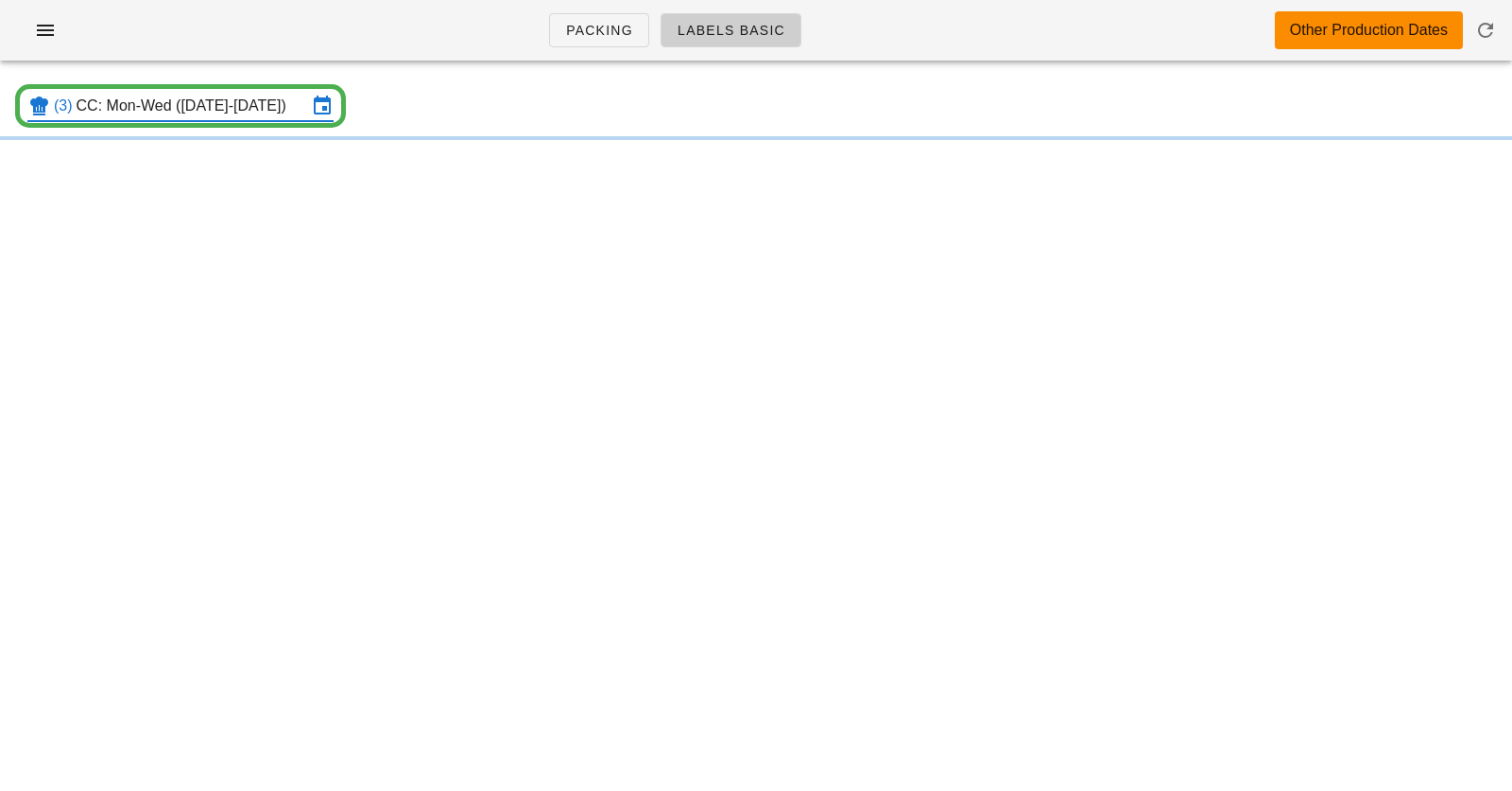
click at [414, 31] on div "Packing Labels Basic Other Production Dates" at bounding box center [756, 30] width 1512 height 60
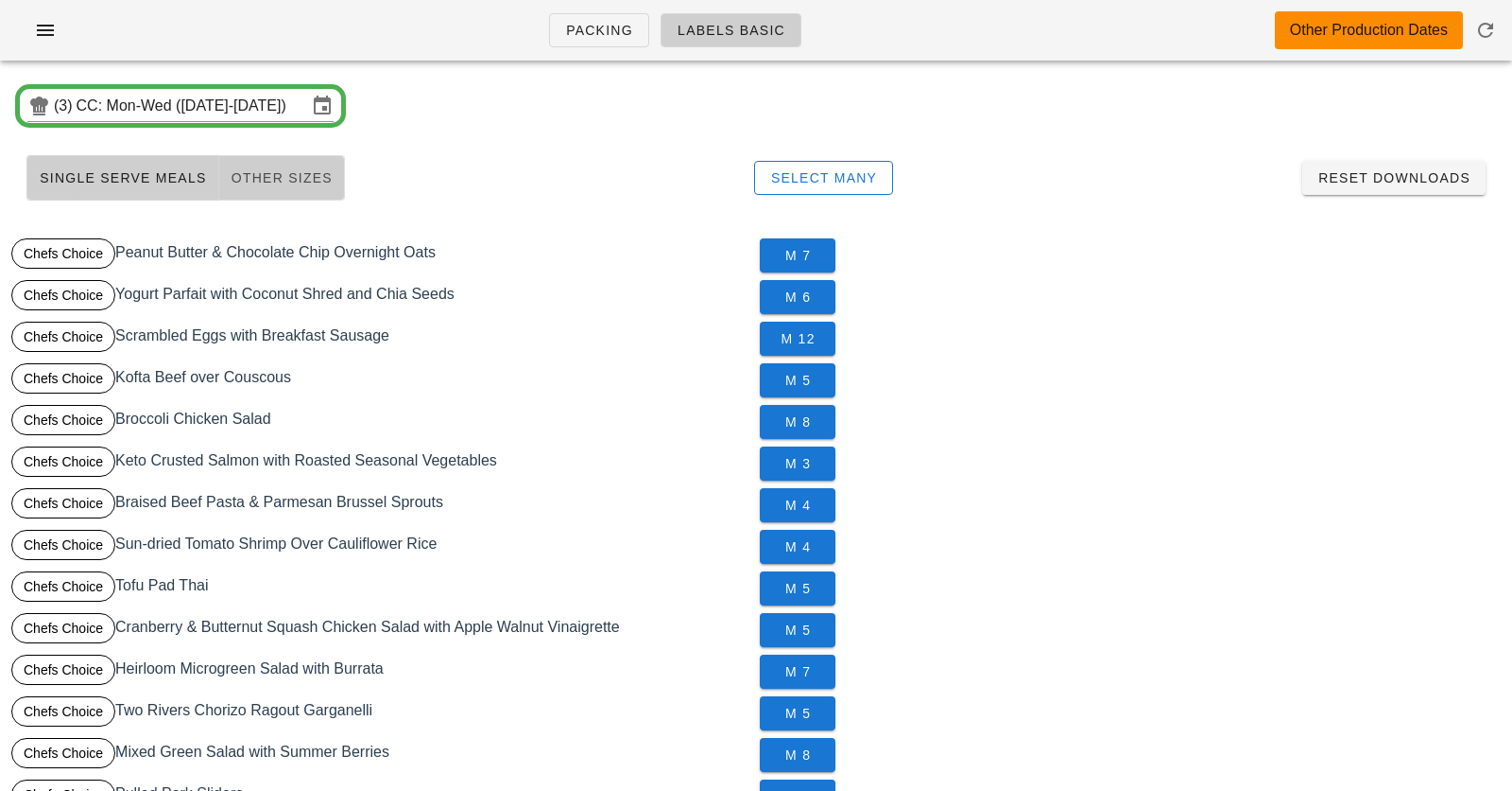
click at [278, 159] on button "Other Sizes" at bounding box center [281, 177] width 126 height 46
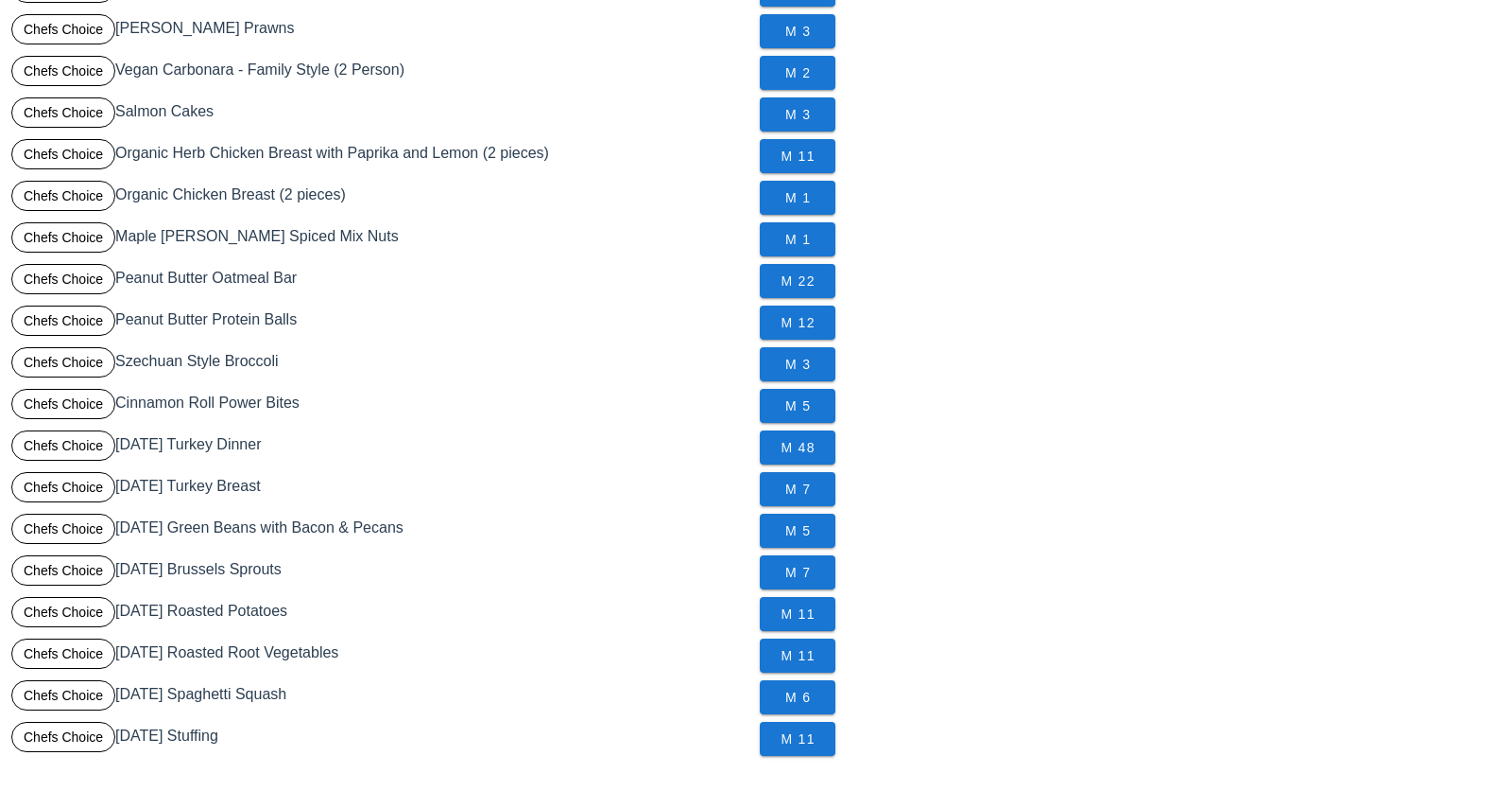
scroll to position [566, 0]
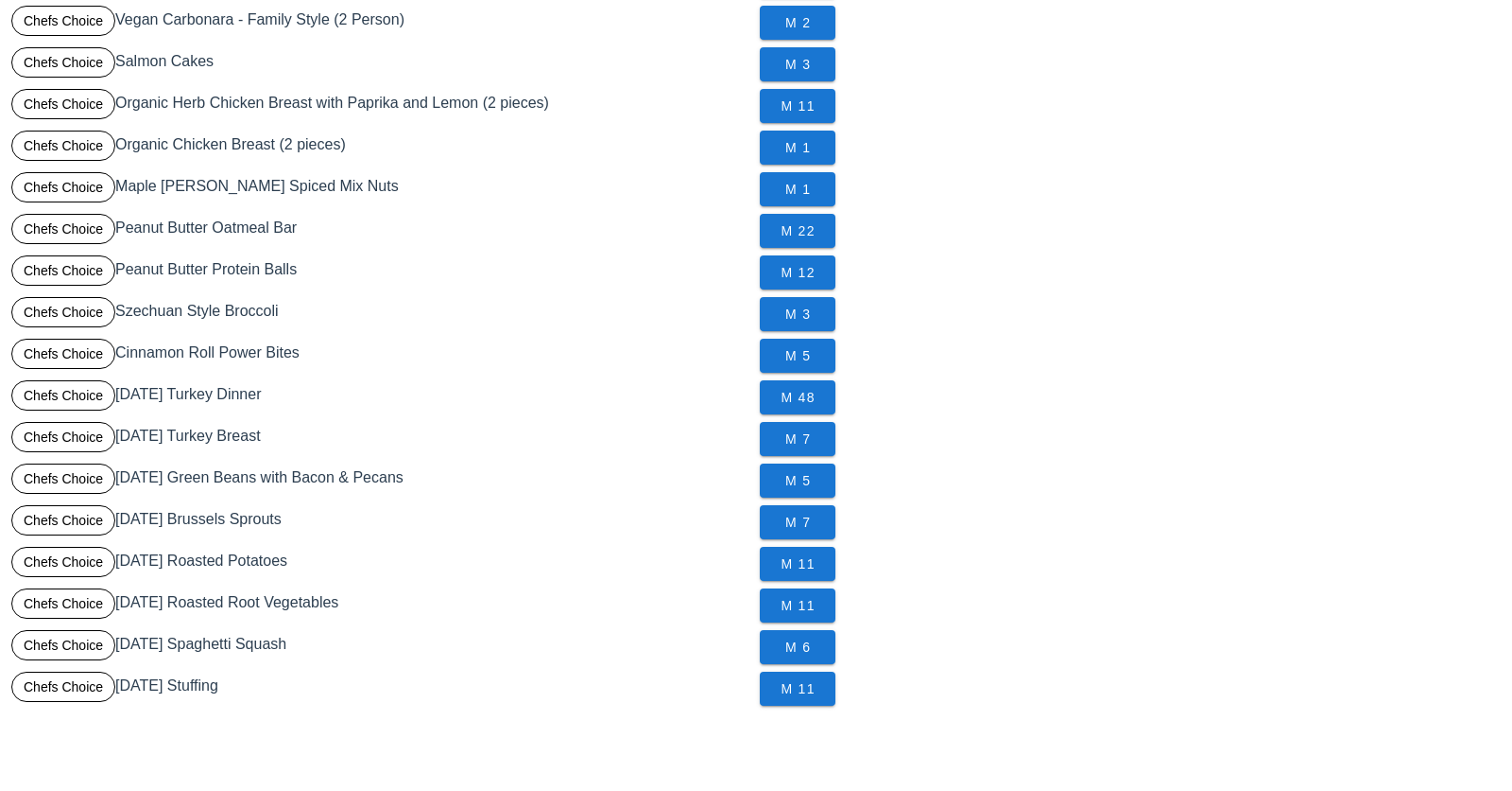
click at [1035, 198] on div "M 1" at bounding box center [1130, 189] width 749 height 42
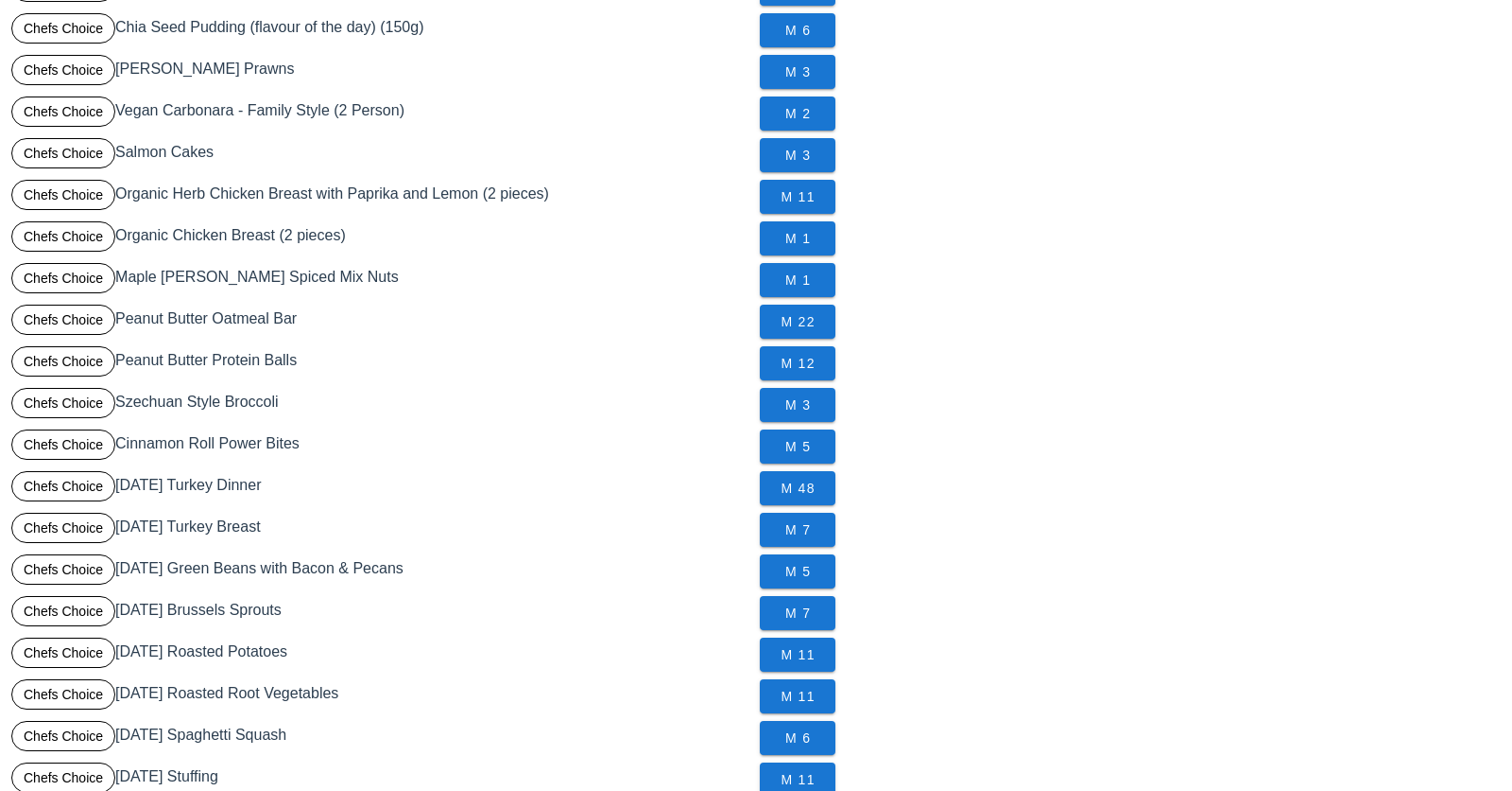
scroll to position [0, 0]
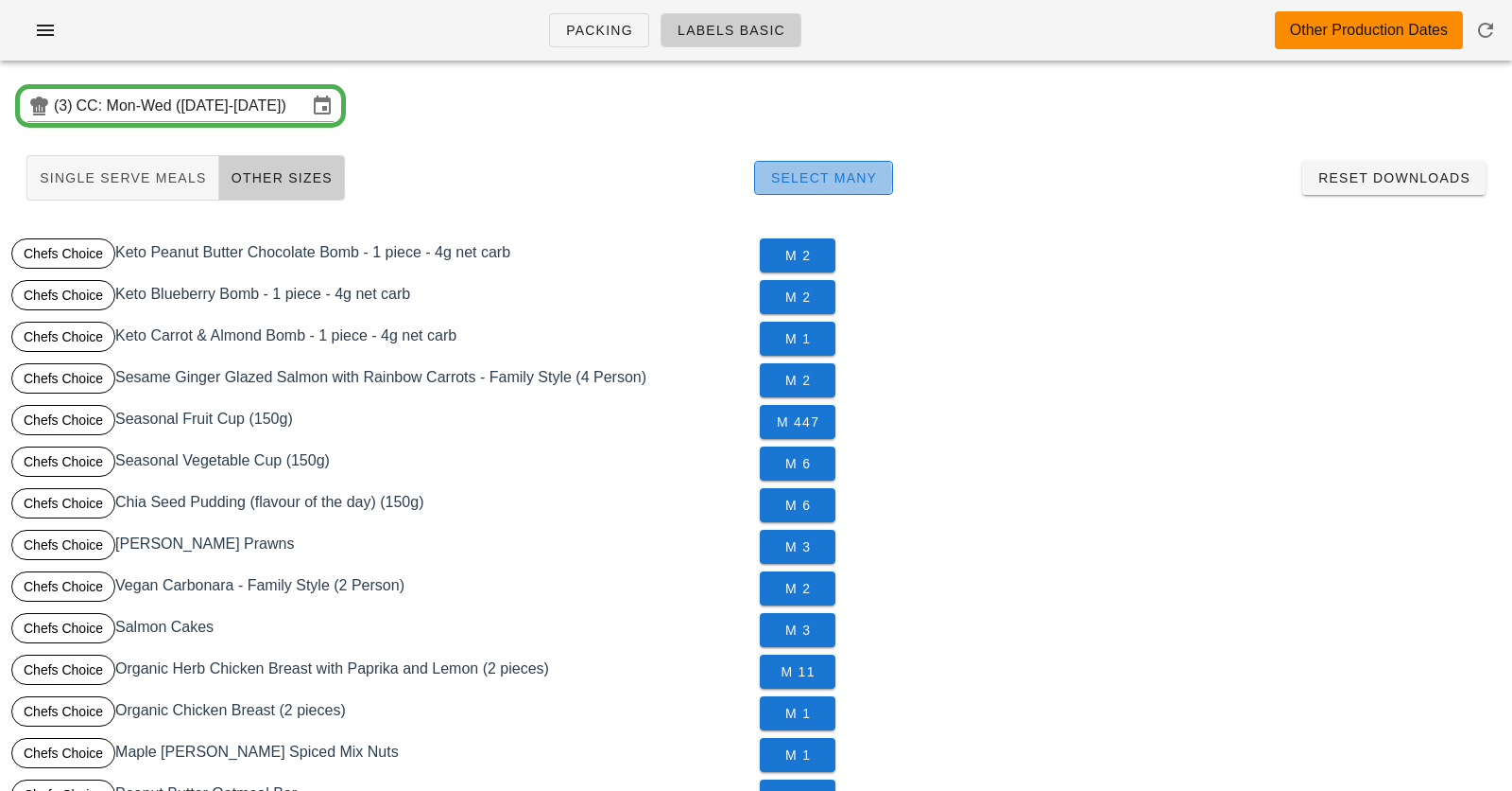
click at [805, 174] on span "Select Many" at bounding box center [824, 178] width 108 height 16
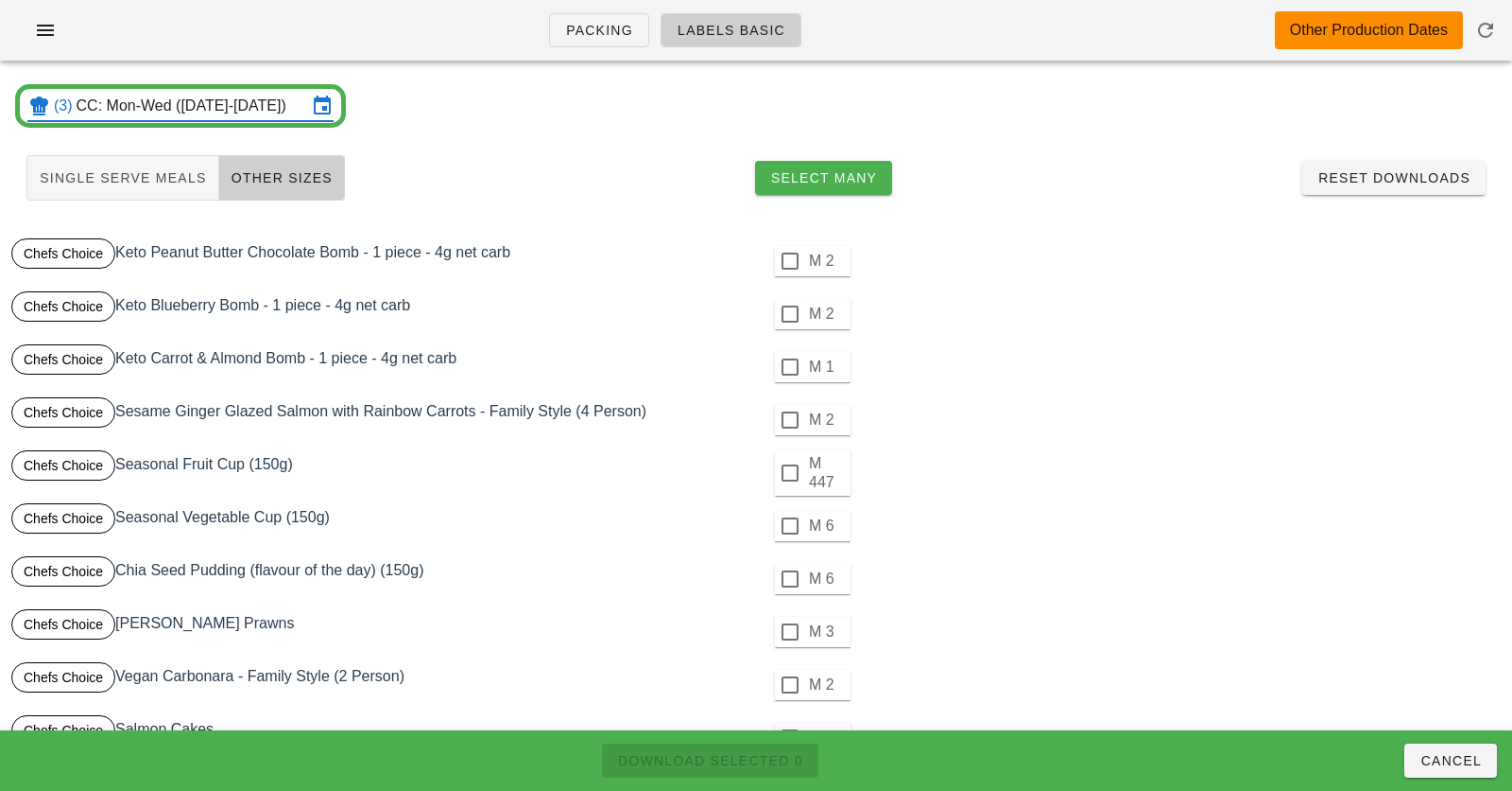
click at [305, 113] on input "CC: Mon-Wed (Oct 13-Oct 15)" at bounding box center [192, 105] width 231 height 30
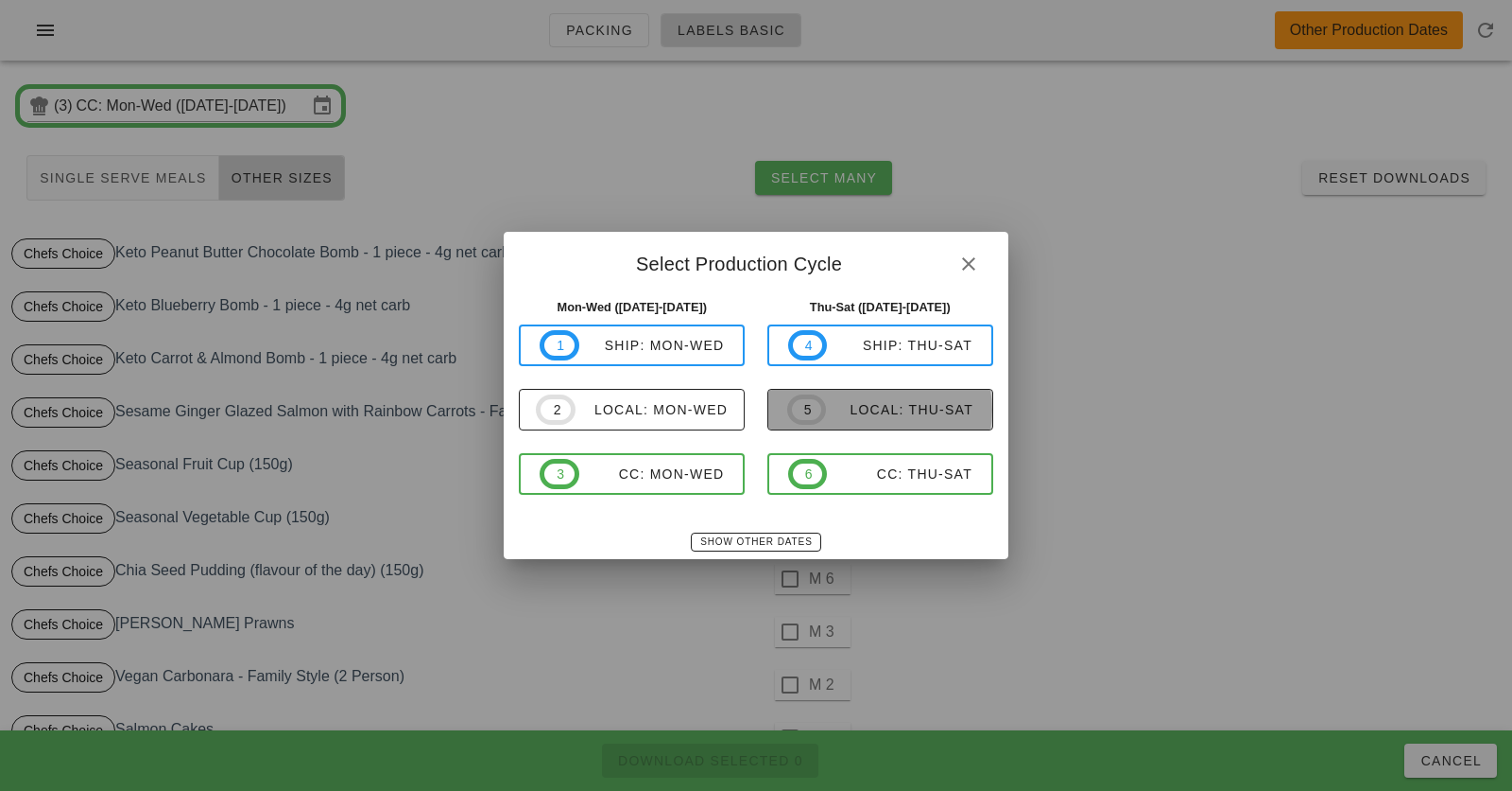
click at [897, 404] on div "local: Thu-Sat" at bounding box center [899, 410] width 147 height 16
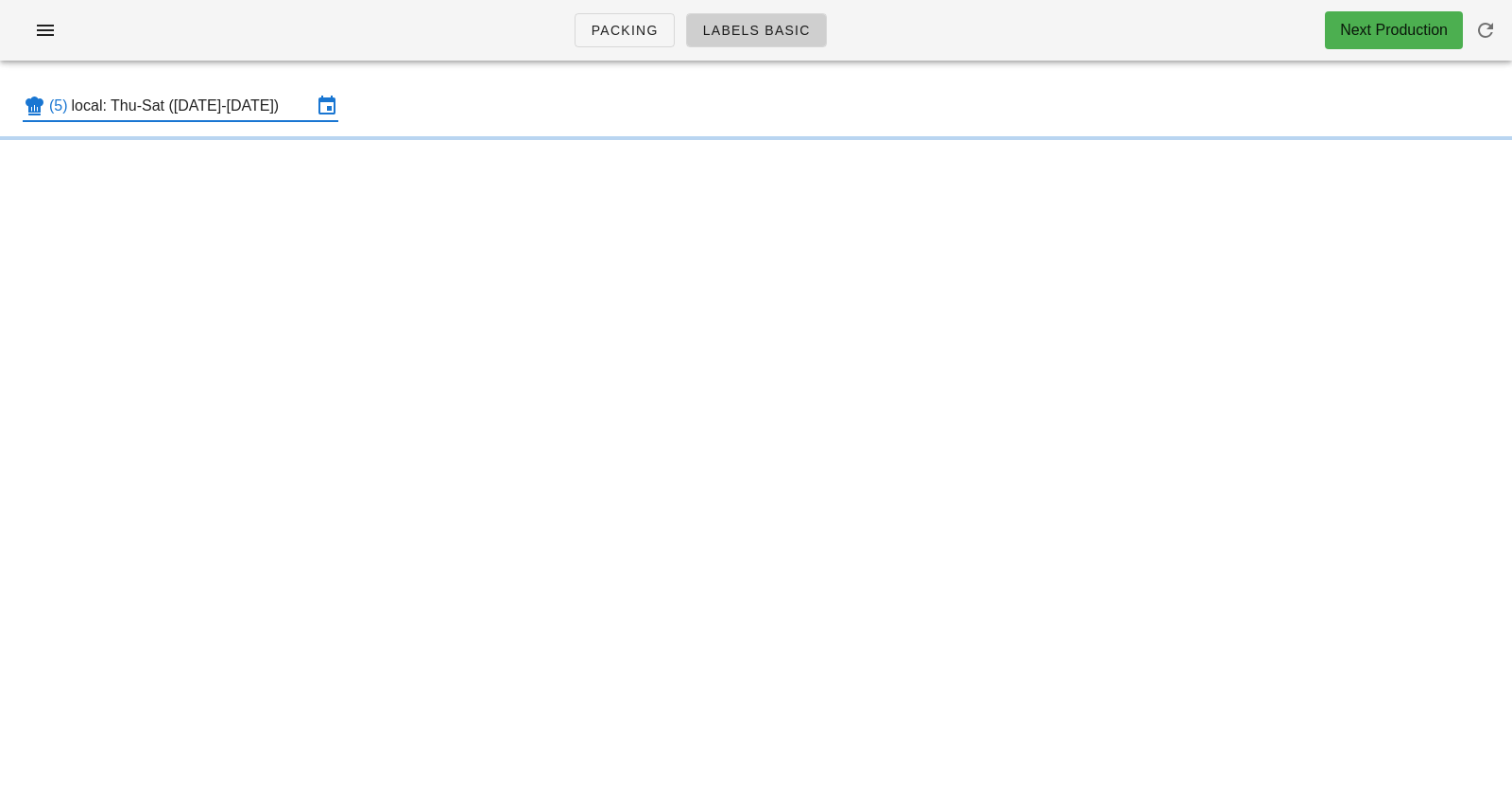
click at [886, 450] on div "Packing Labels Basic Next Production (5) local: Thu-Sat (Oct 16-Oct 18) Somethi…" at bounding box center [756, 396] width 1512 height 791
click at [217, 81] on div "(5) local: Thu-Sat (Oct 16-Oct 18)" at bounding box center [756, 106] width 1512 height 60
click at [217, 98] on input "local: Thu-Sat ([DATE]-[DATE])" at bounding box center [192, 105] width 240 height 30
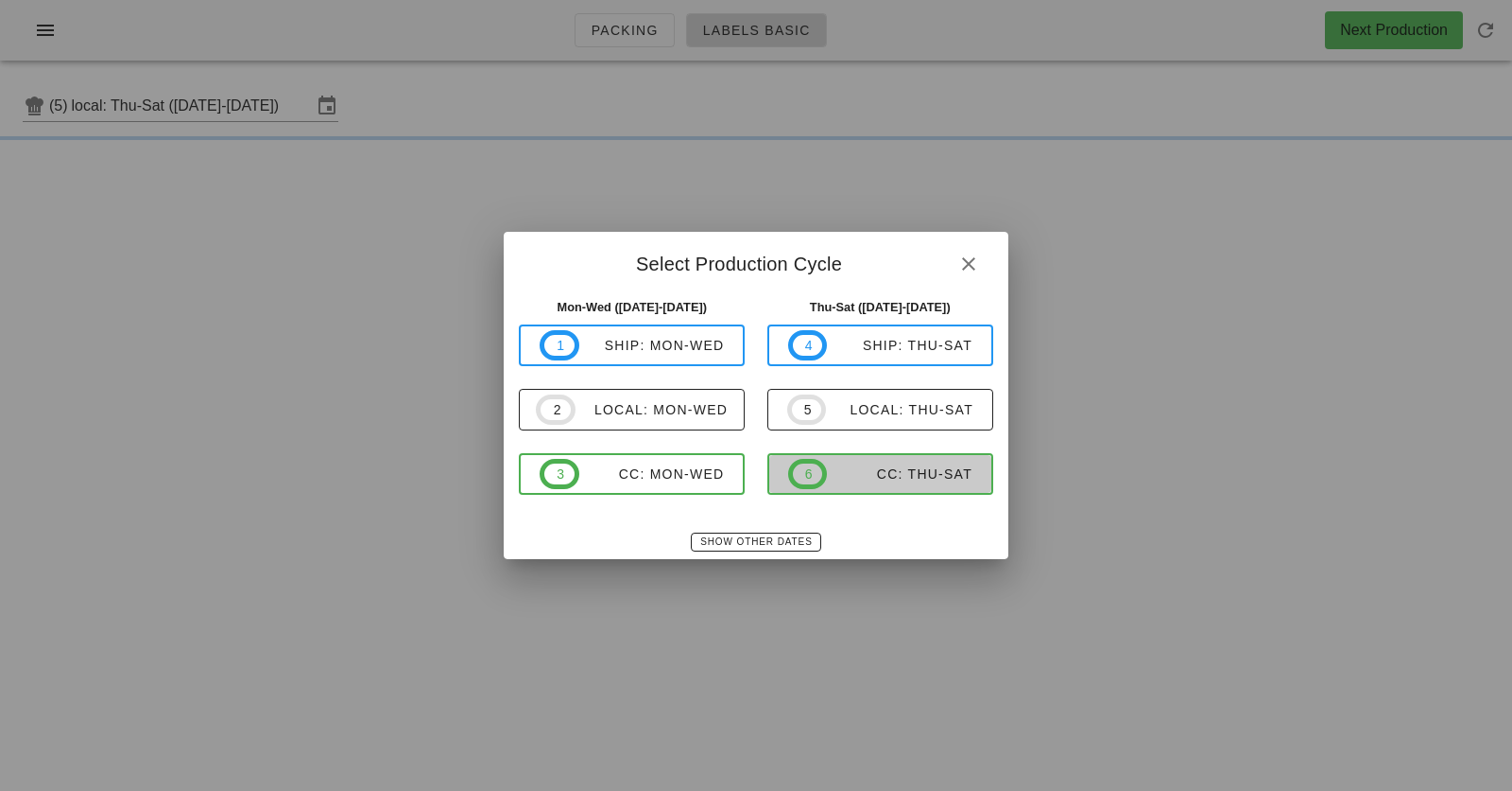
click at [848, 455] on button "6 CC: Thu-Sat" at bounding box center [880, 473] width 226 height 42
type input "CC: Thu-Sat (Oct 16-Oct 18)"
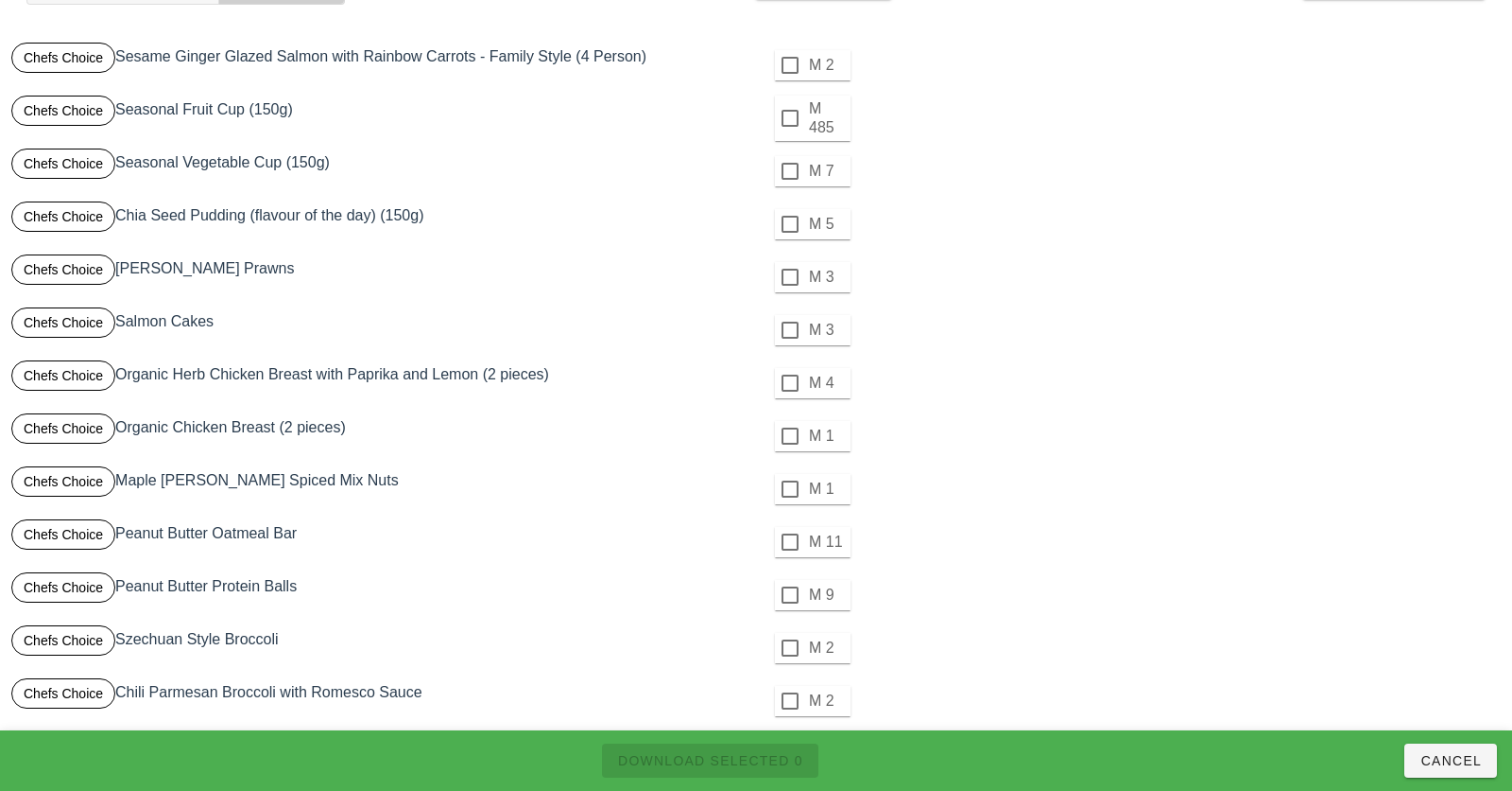
scroll to position [301, 0]
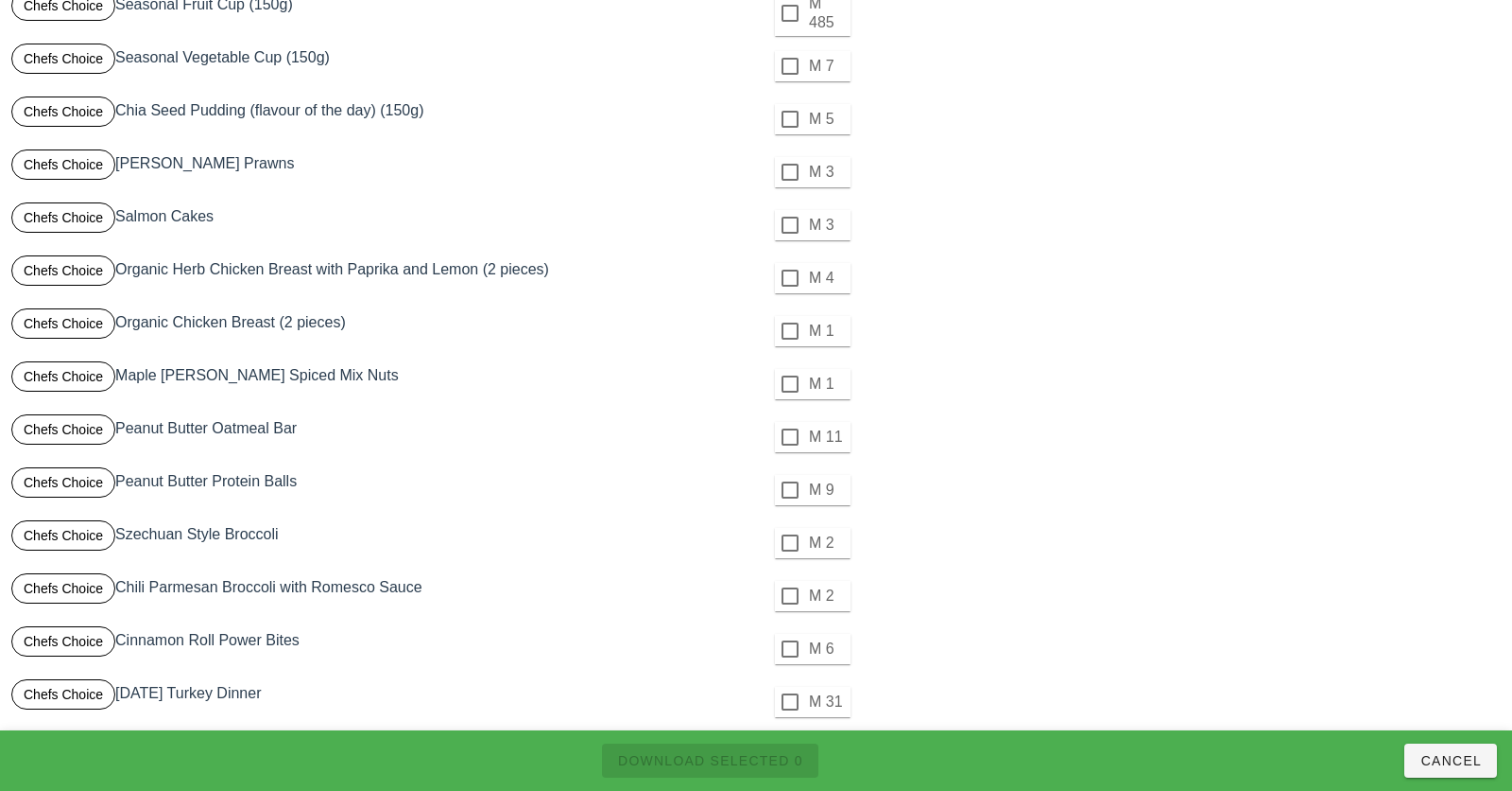
click at [143, 214] on div "Chefs Choice Salmon Cakes" at bounding box center [382, 225] width 749 height 53
drag, startPoint x: 143, startPoint y: 214, endPoint x: 202, endPoint y: 214, distance: 59.0
click at [202, 214] on div "Chefs Choice Salmon Cakes" at bounding box center [382, 225] width 749 height 53
copy div "Salmon Cakes"
click at [208, 273] on div "Chefs Choice Organic Herb Chicken Breast with Paprika and Lemon (2 pieces)" at bounding box center [382, 278] width 749 height 53
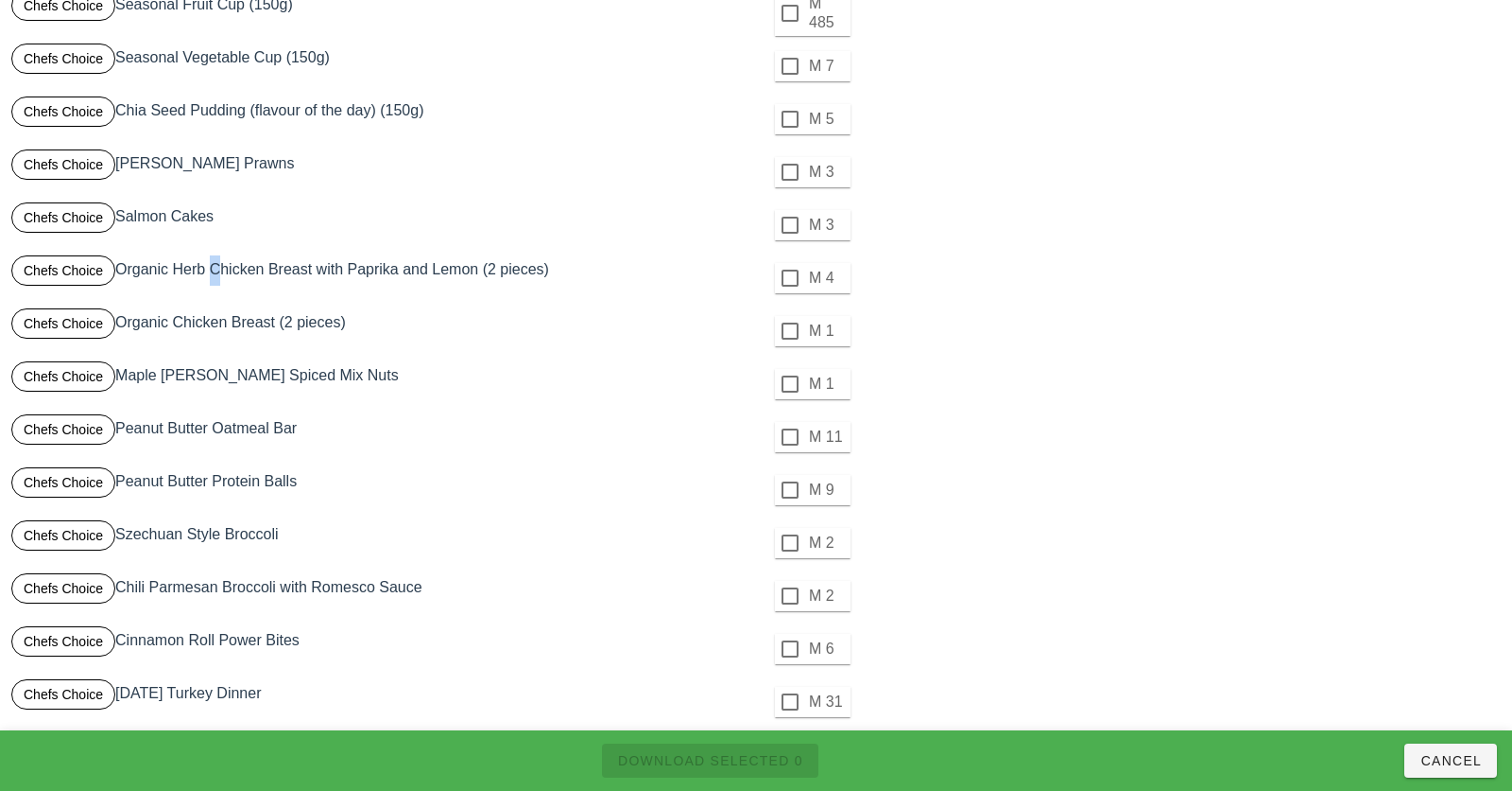
click at [208, 273] on div "Chefs Choice Organic Herb Chicken Breast with Paprika and Lemon (2 pieces)" at bounding box center [382, 278] width 749 height 53
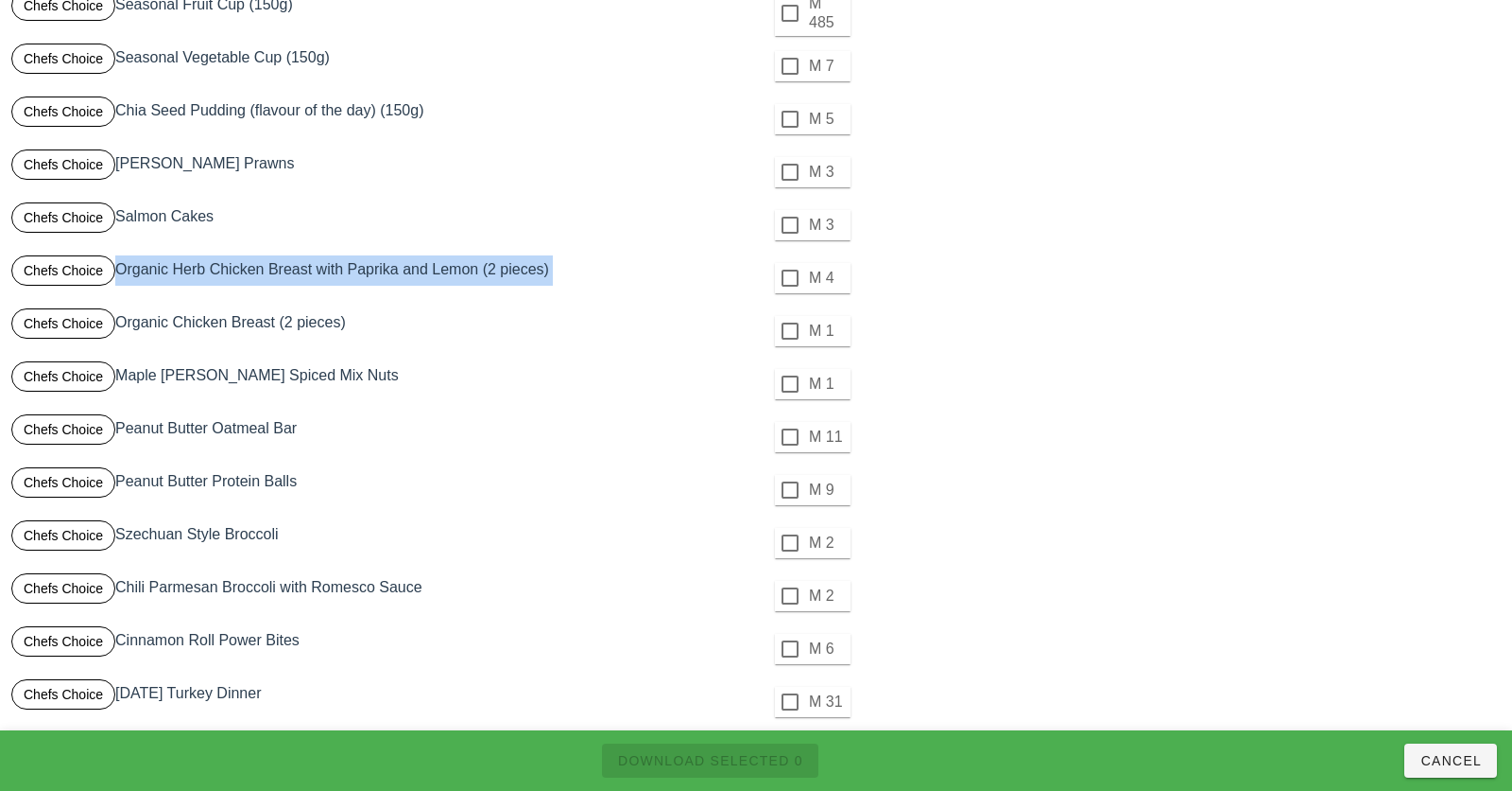
click at [617, 287] on div "Chefs Choice Organic Herb Chicken Breast with Paprika and Lemon (2 pieces)" at bounding box center [382, 278] width 749 height 53
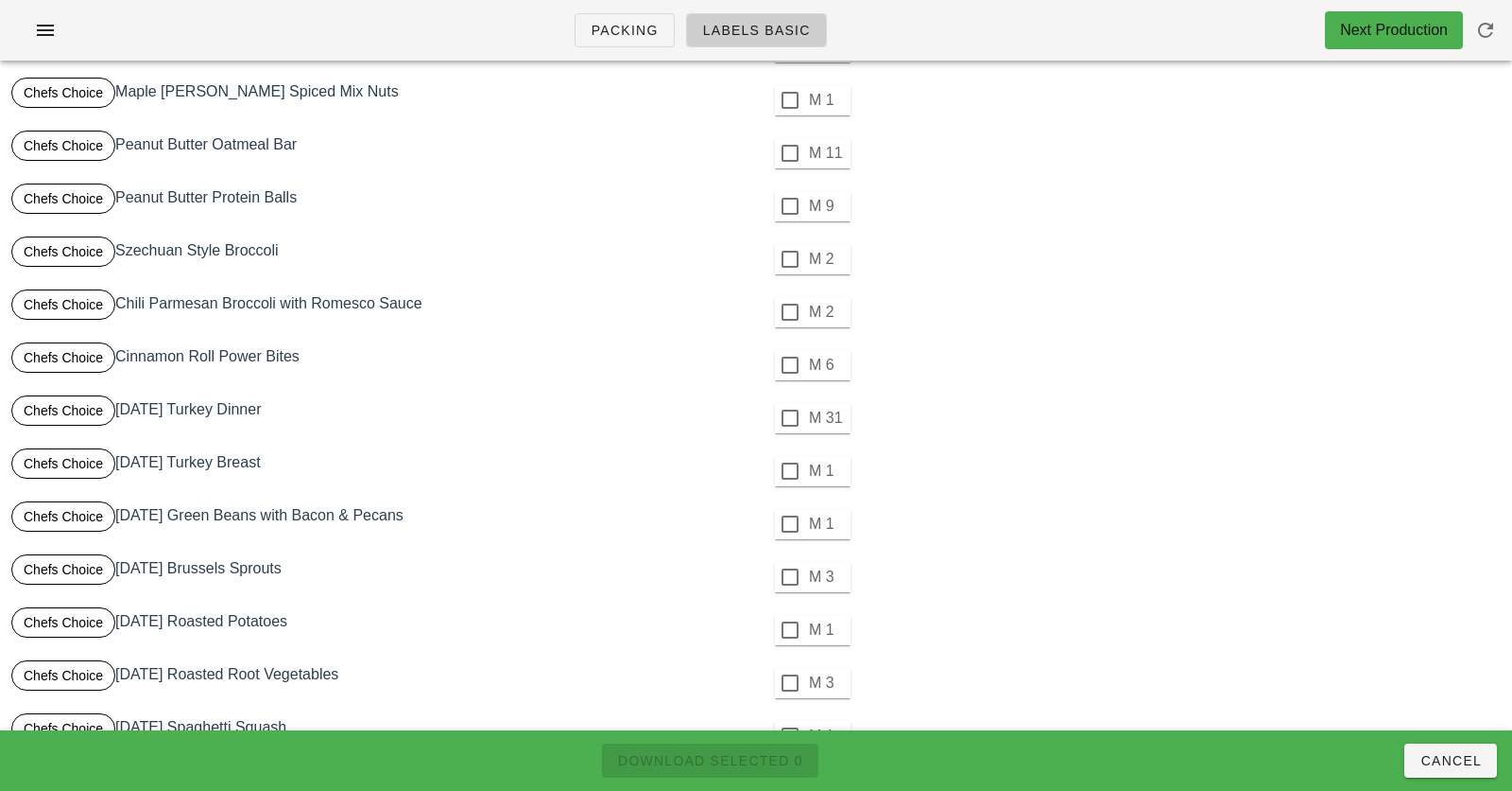
scroll to position [566, 0]
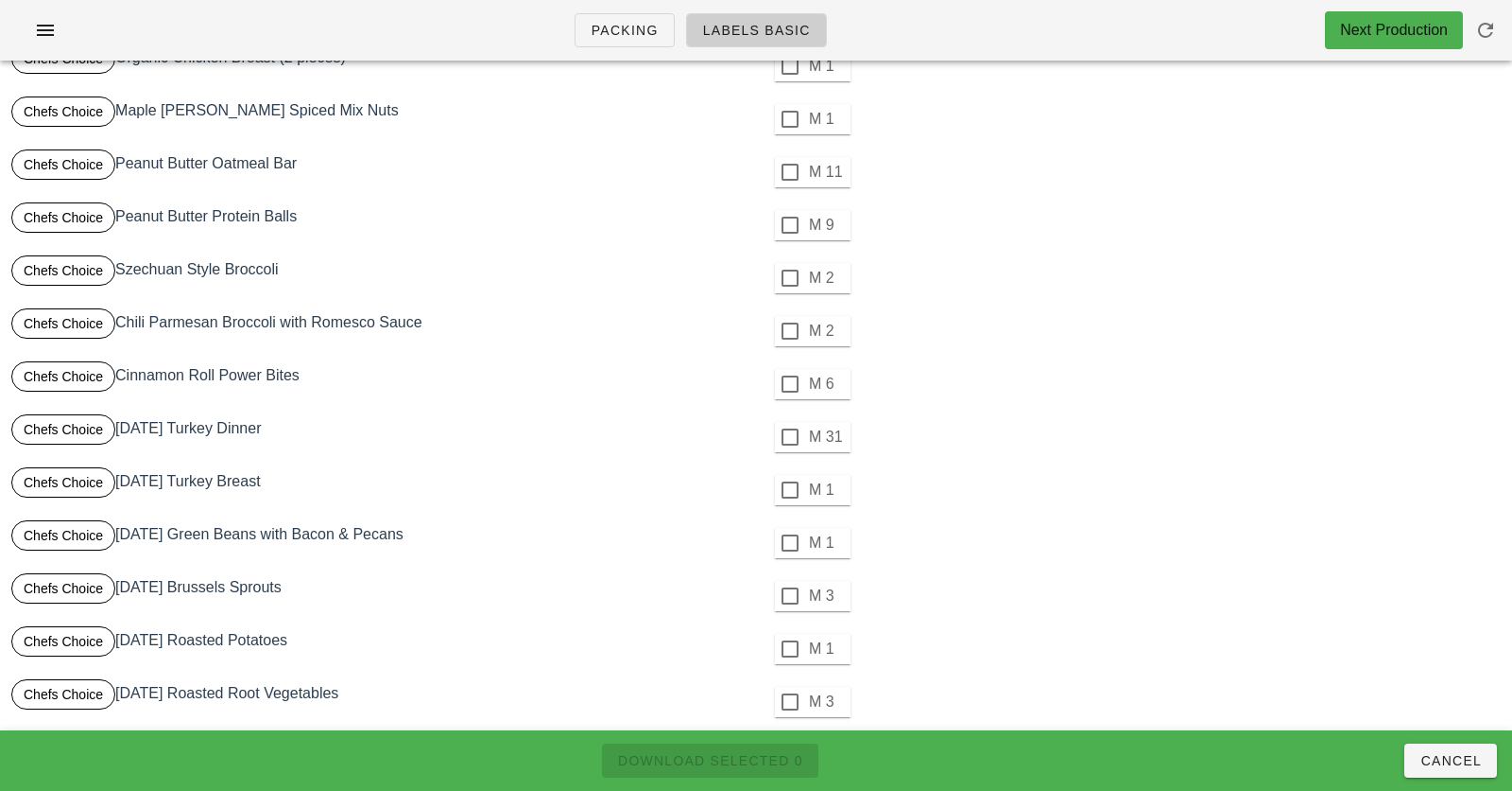
click at [129, 324] on div "Chefs Choice Chili Parmesan Broccoli with Romesco Sauce" at bounding box center [382, 331] width 749 height 53
drag, startPoint x: 129, startPoint y: 324, endPoint x: 407, endPoint y: 324, distance: 278.0
click at [407, 324] on div "Chefs Choice Chili Parmesan Broccoli with Romesco Sauce" at bounding box center [382, 331] width 749 height 53
copy div "Chili Parmesan Broccoli with Romesco Sauce"
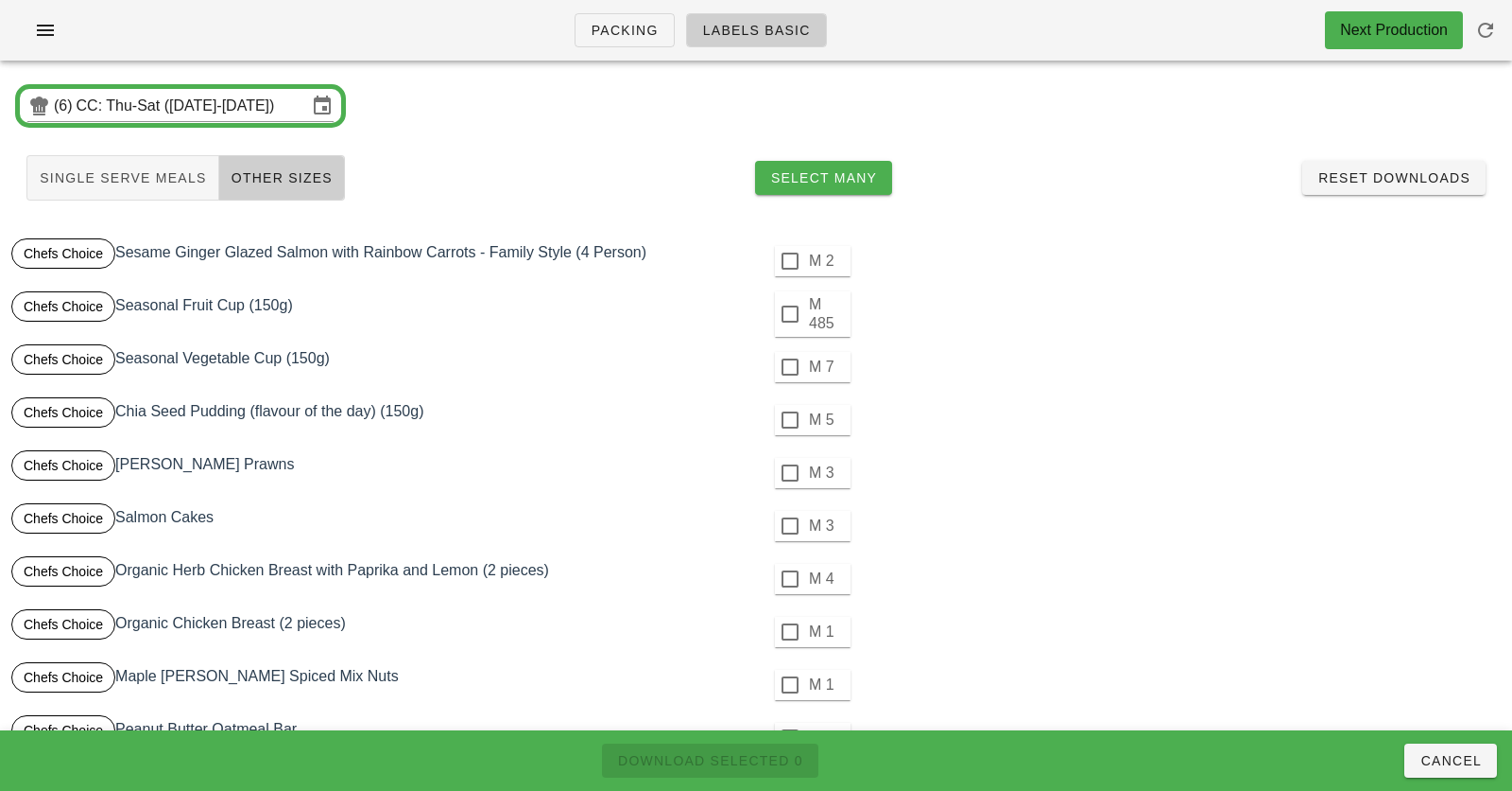
scroll to position [692, 0]
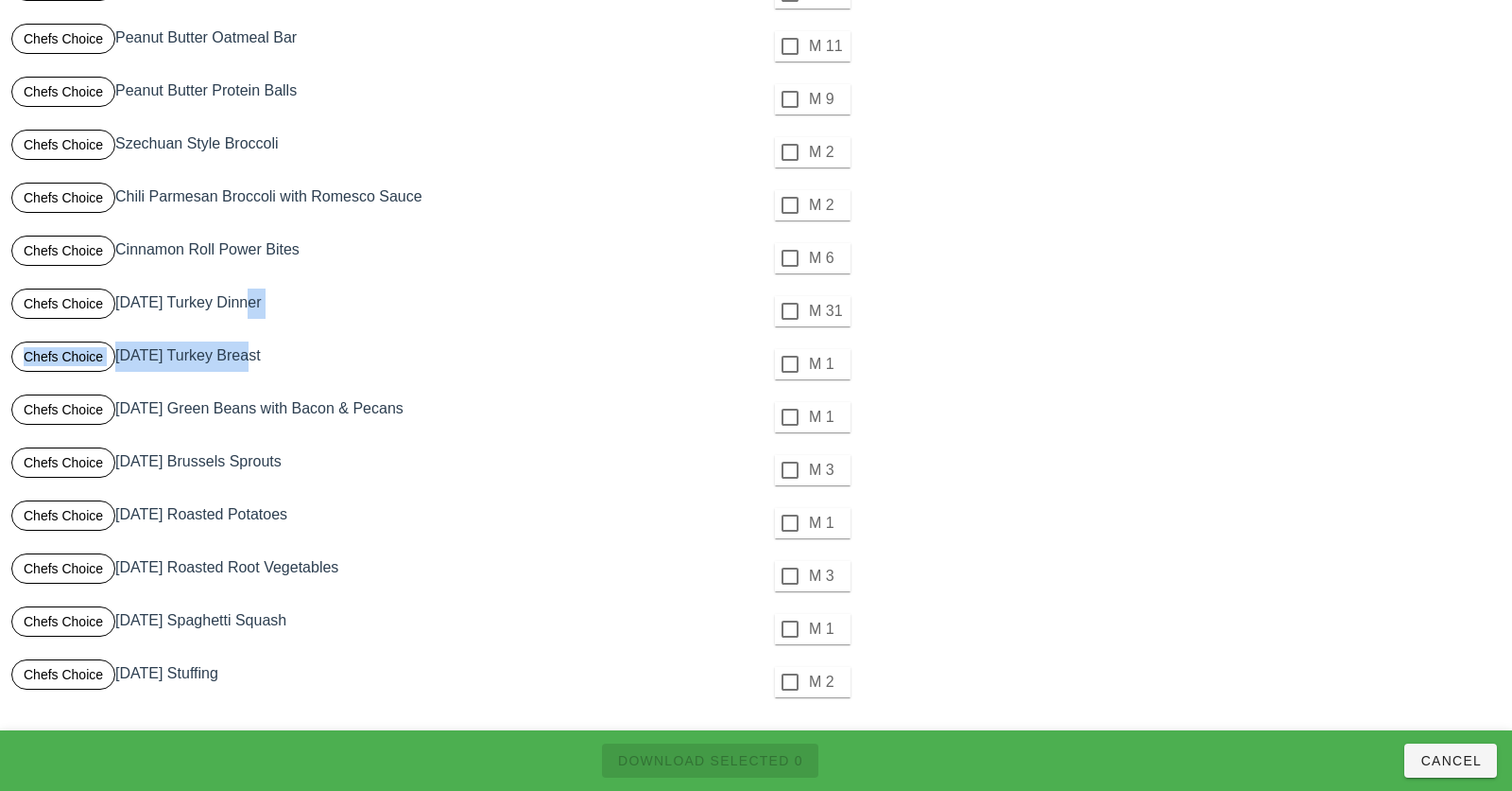
drag, startPoint x: 236, startPoint y: 360, endPoint x: 236, endPoint y: 312, distance: 48.0
click at [236, 312] on div "Single Serve Meals Other Sizes Select Many Reset Downloads Download Selected 0 …" at bounding box center [756, 80] width 1512 height 1271
click at [236, 312] on div "Chefs Choice Thanksgiving Turkey Dinner" at bounding box center [382, 311] width 749 height 53
click at [236, 300] on div "Chefs Choice Thanksgiving Turkey Dinner" at bounding box center [382, 311] width 749 height 53
drag, startPoint x: 236, startPoint y: 300, endPoint x: 236, endPoint y: 352, distance: 52.0
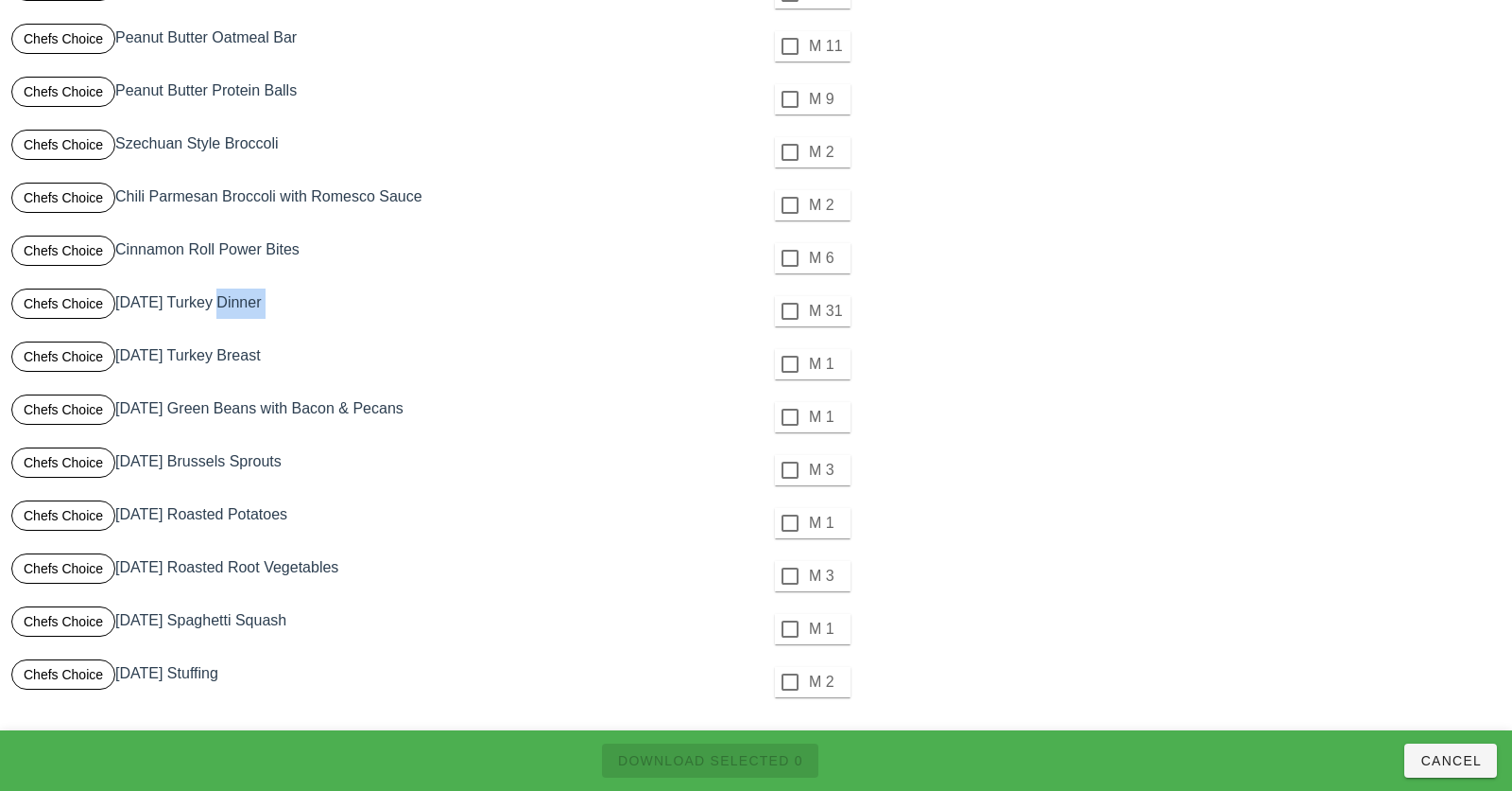
click at [236, 352] on div "Single Serve Meals Other Sizes Select Many Reset Downloads Download Selected 0 …" at bounding box center [756, 80] width 1512 height 1271
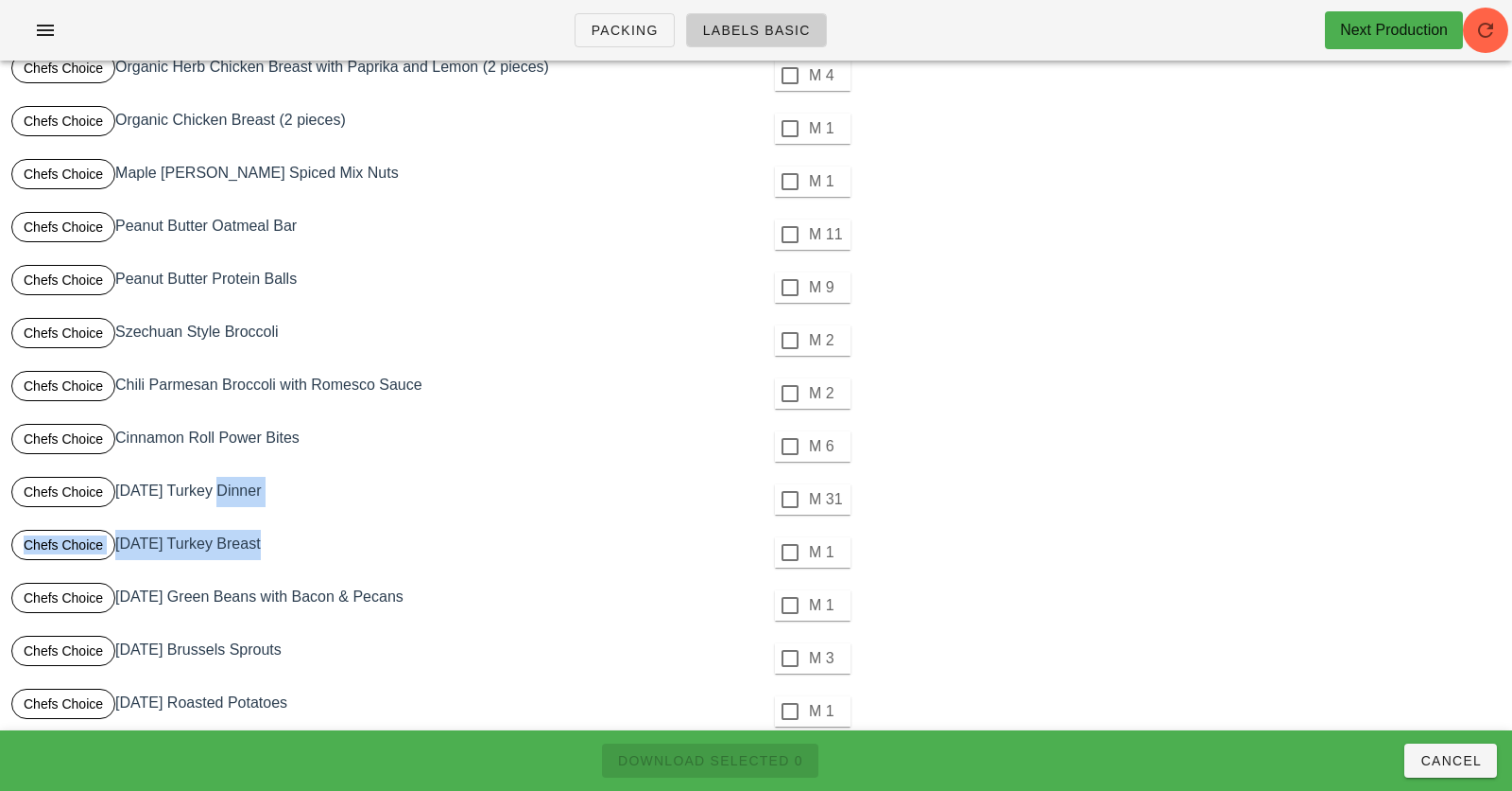
scroll to position [0, 0]
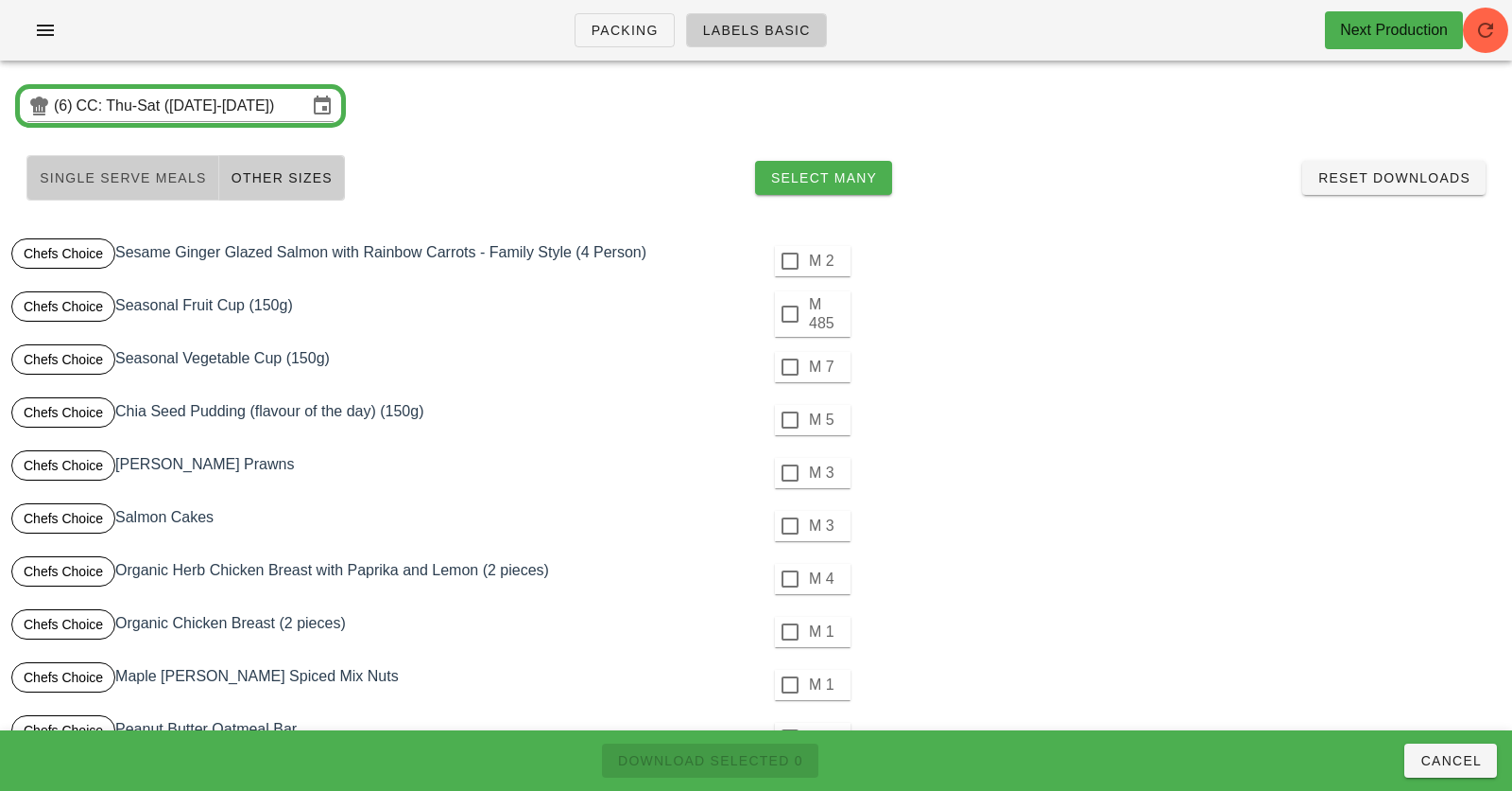
click at [130, 166] on button "Single Serve Meals" at bounding box center [123, 177] width 193 height 46
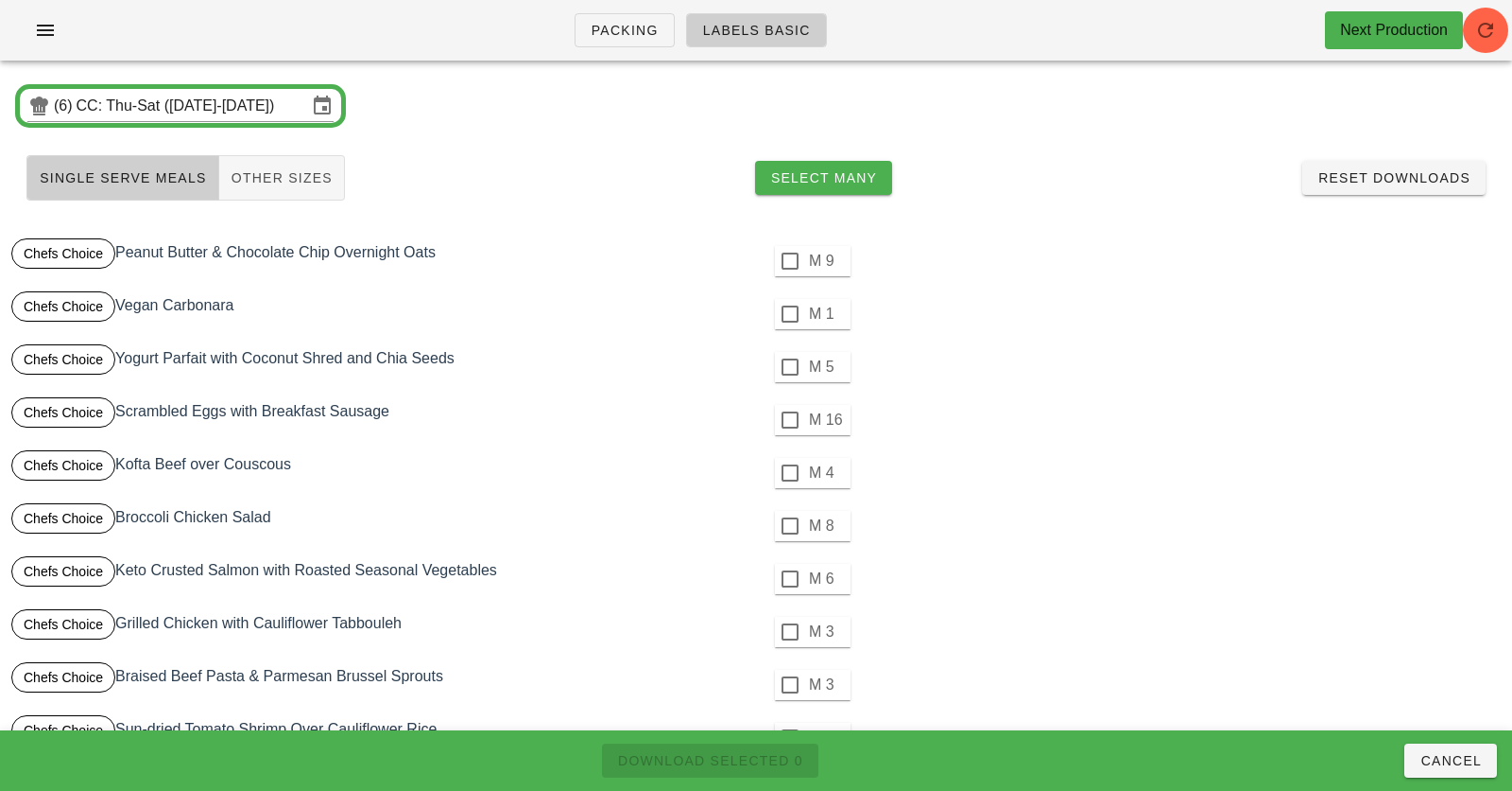
click at [473, 49] on div "Packing Labels Basic Next Production" at bounding box center [756, 30] width 1512 height 60
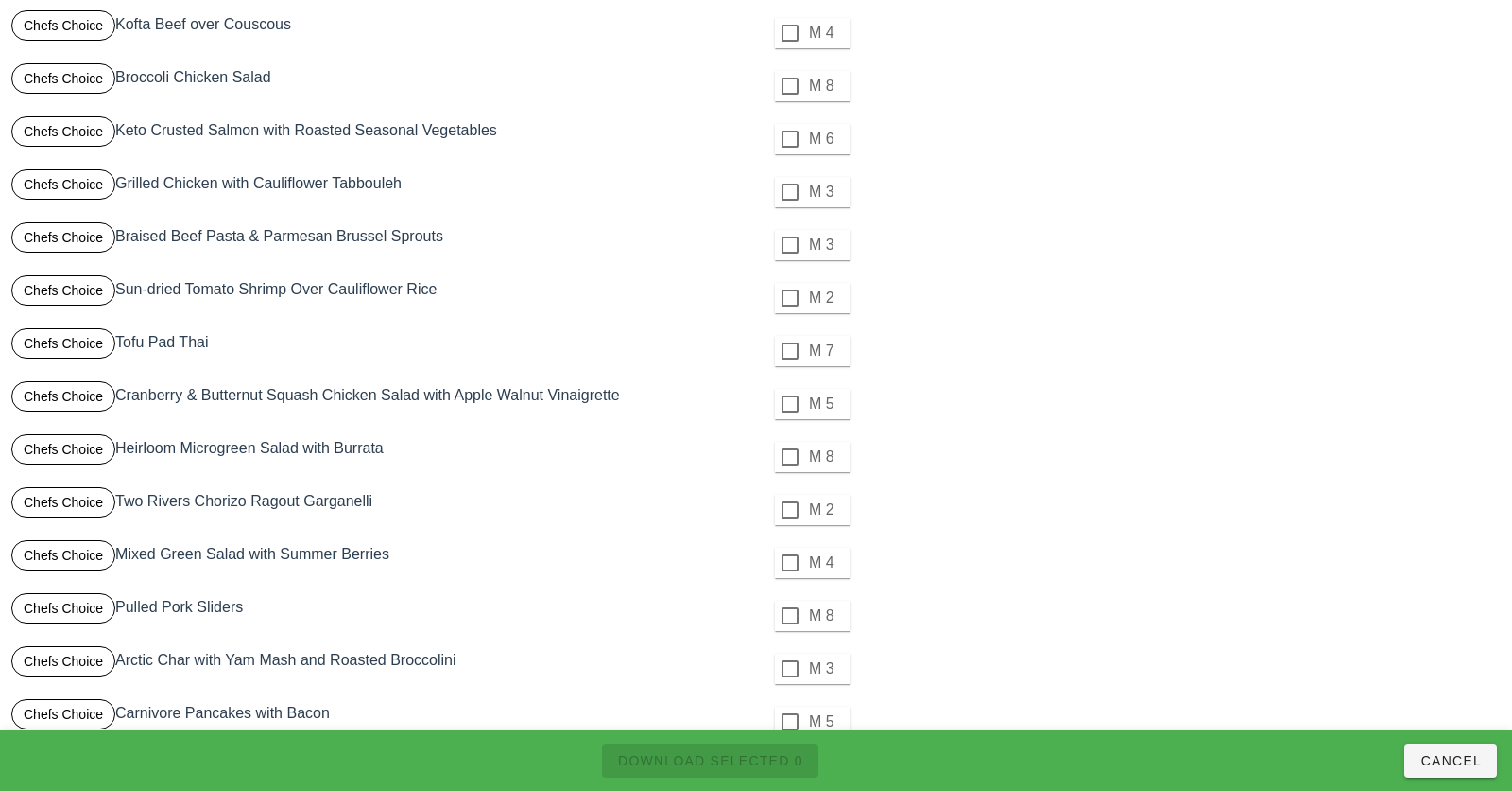
scroll to position [1591, 0]
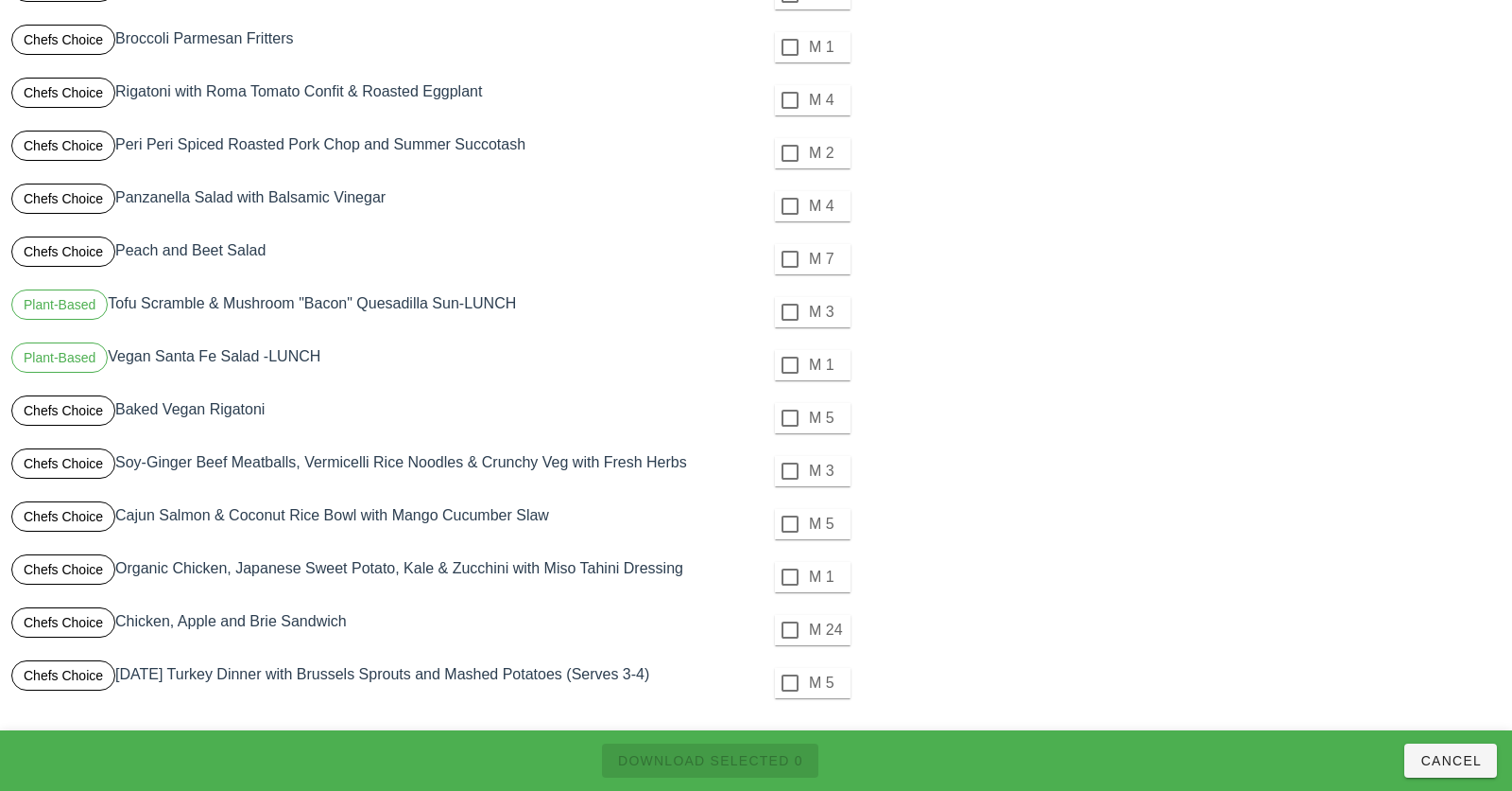
click at [1004, 198] on div "M 4" at bounding box center [1130, 206] width 741 height 46
